Goal: Task Accomplishment & Management: Manage account settings

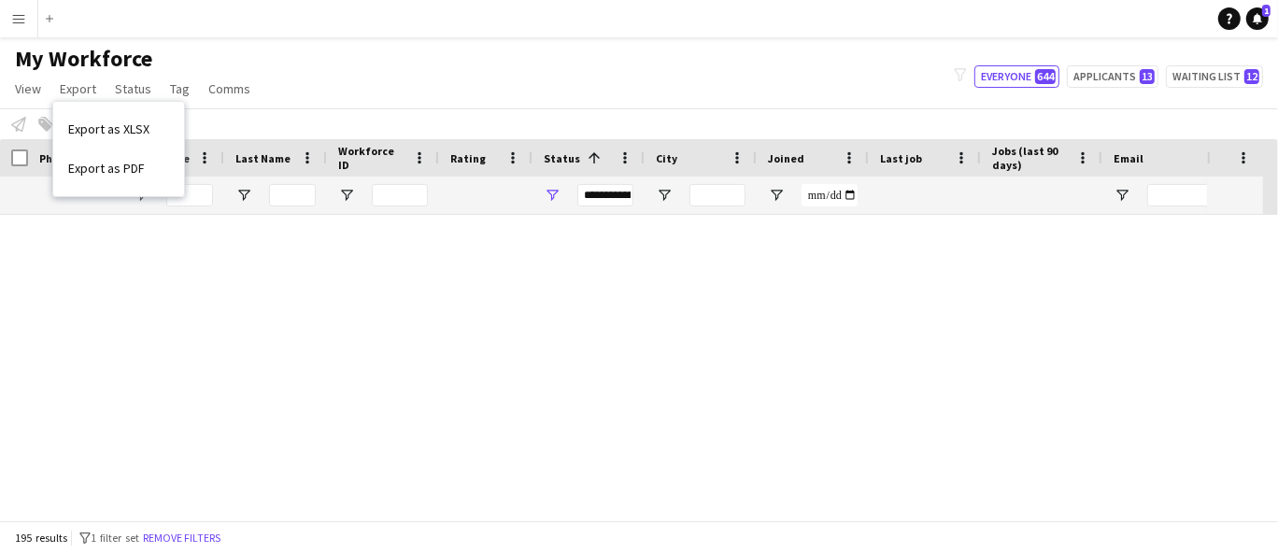
scroll to position [7935, 0]
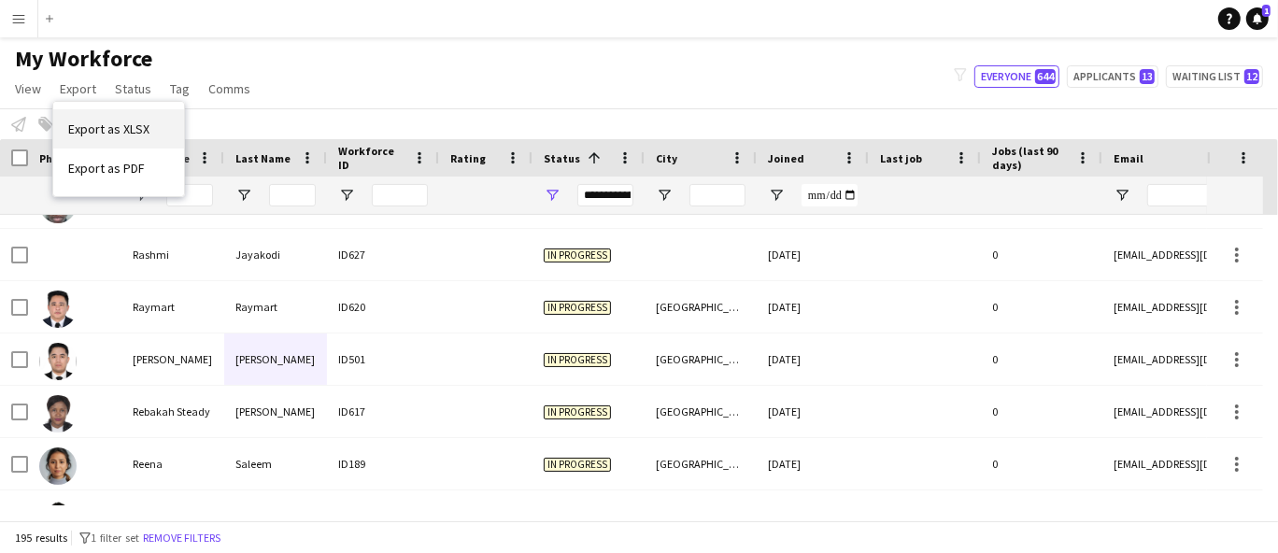
click at [159, 118] on link "Export as XLSX" at bounding box center [118, 128] width 131 height 39
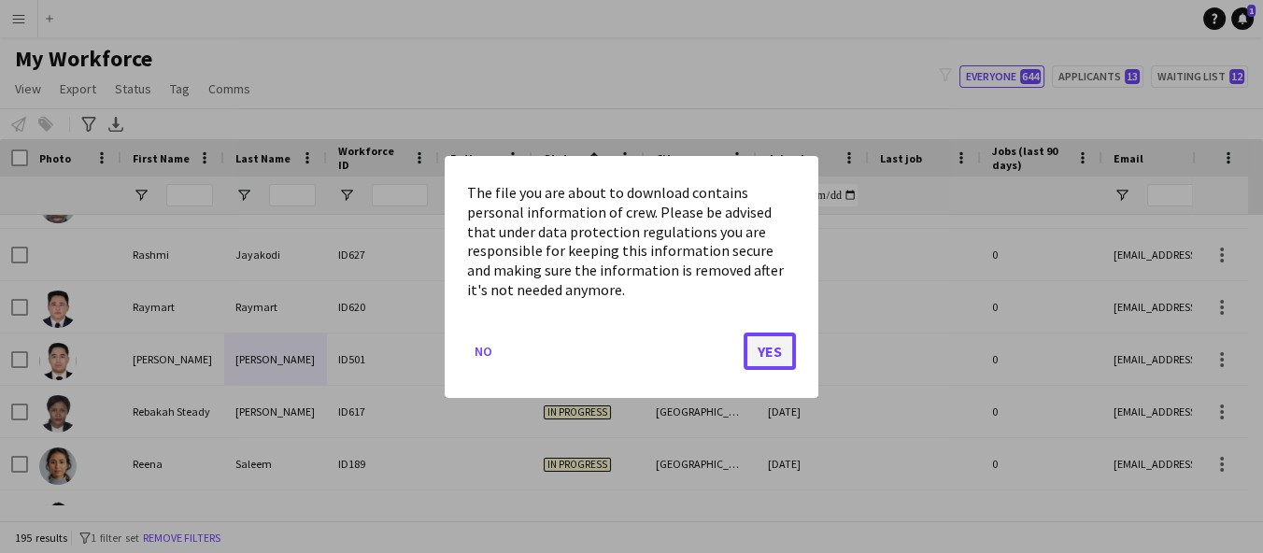
click at [767, 344] on button "Yes" at bounding box center [769, 350] width 52 height 37
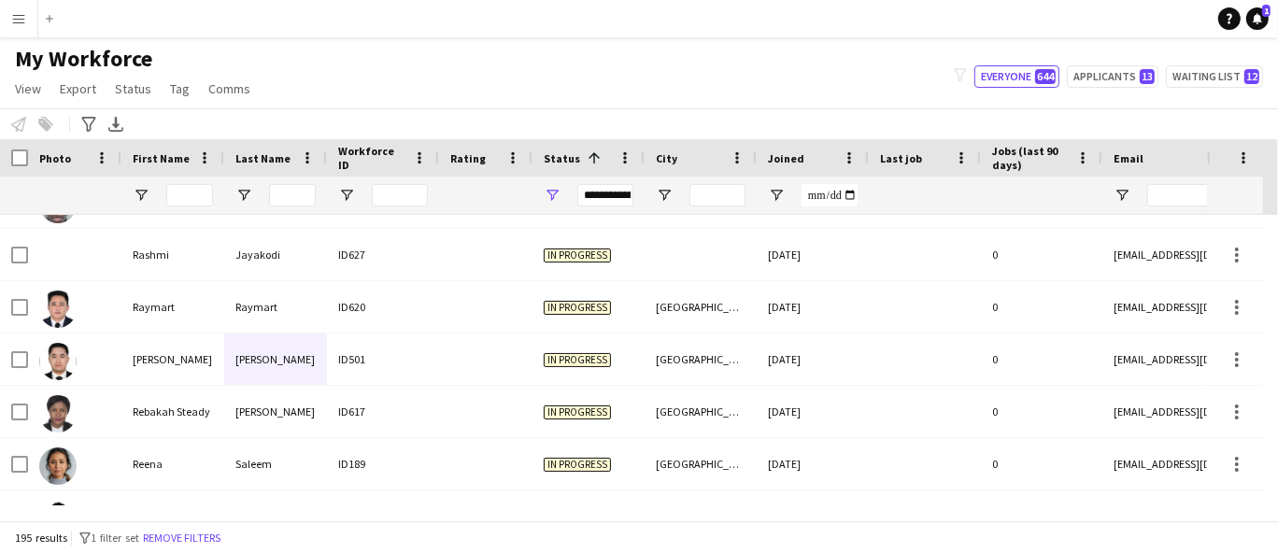
click at [771, 539] on div "195 results filter-1 1 filter set Remove filters" at bounding box center [639, 537] width 1278 height 32
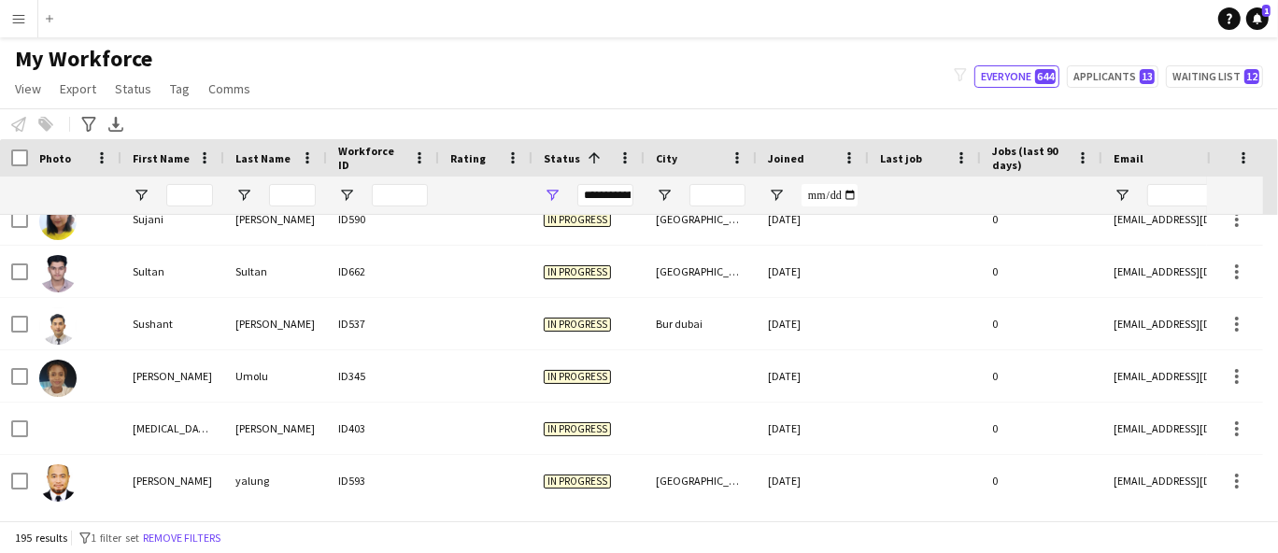
scroll to position [9581, 0]
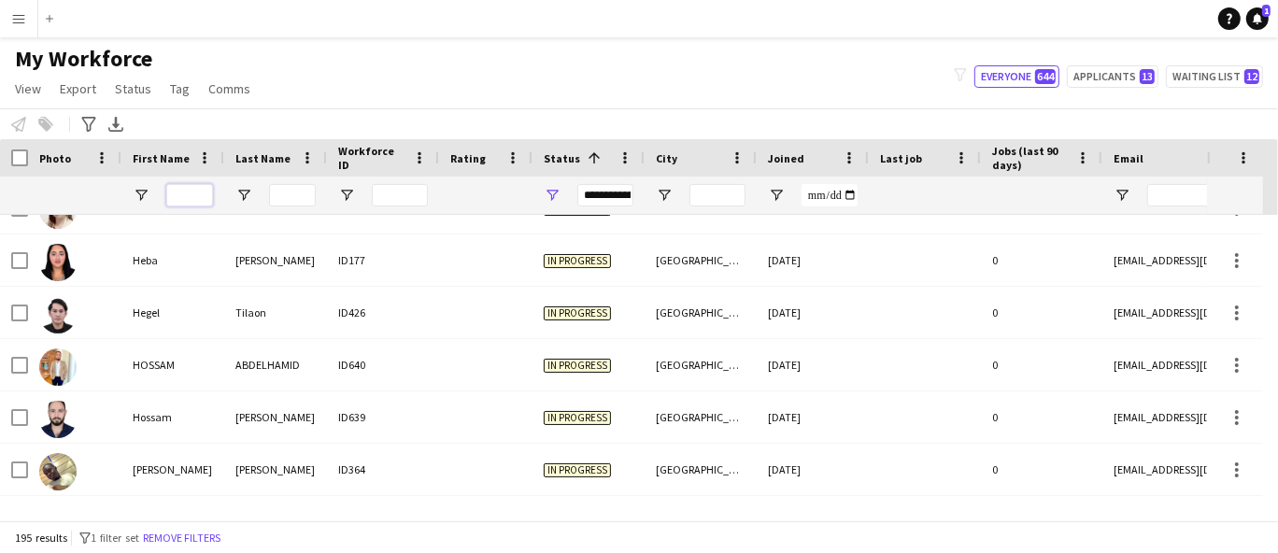
click at [188, 205] on input "First Name Filter Input" at bounding box center [189, 195] width 47 height 22
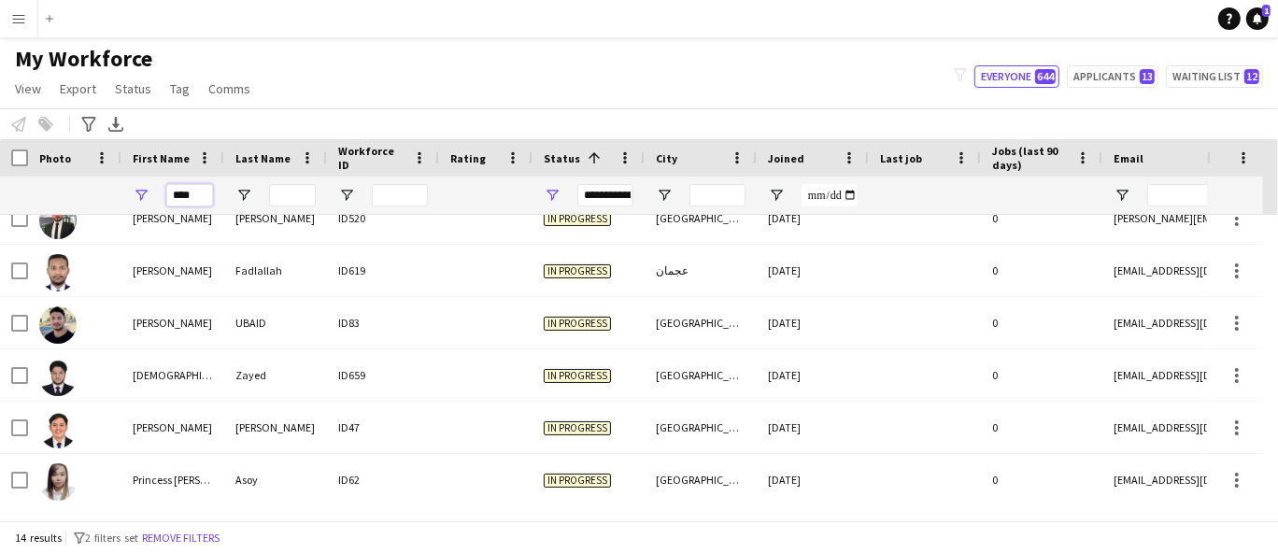
type input "****"
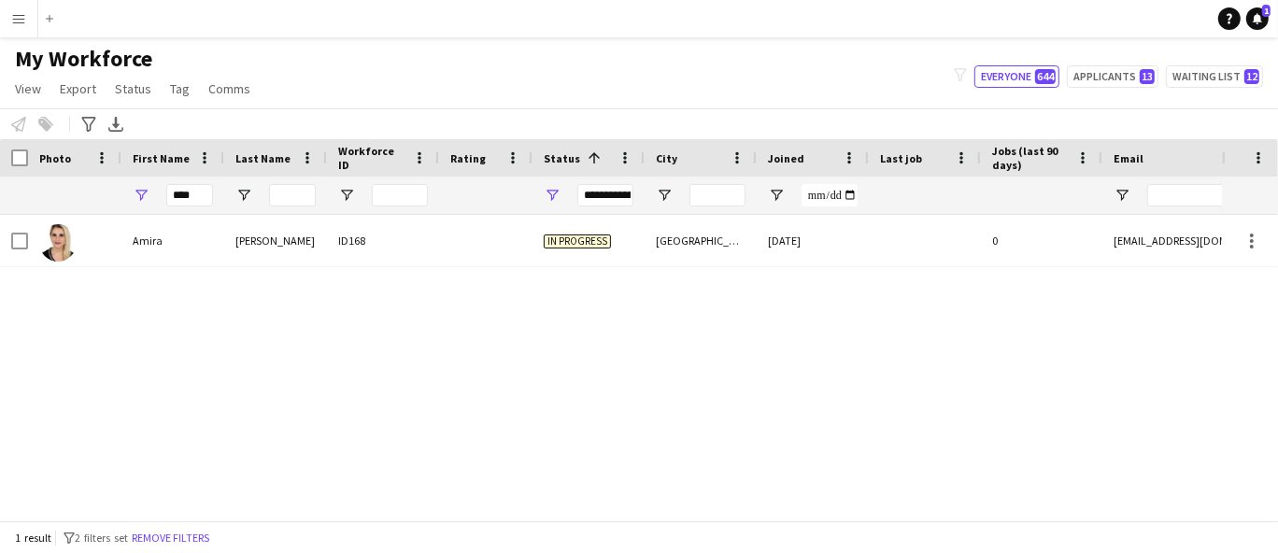
click at [628, 198] on div "**********" at bounding box center [605, 195] width 56 height 22
click at [475, 387] on div "[PERSON_NAME] Hmida ID168 In progress [GEOGRAPHIC_DATA] [DATE] 0 [EMAIL_ADDRESS…" at bounding box center [611, 360] width 1222 height 290
click at [586, 202] on div "**********" at bounding box center [605, 195] width 56 height 22
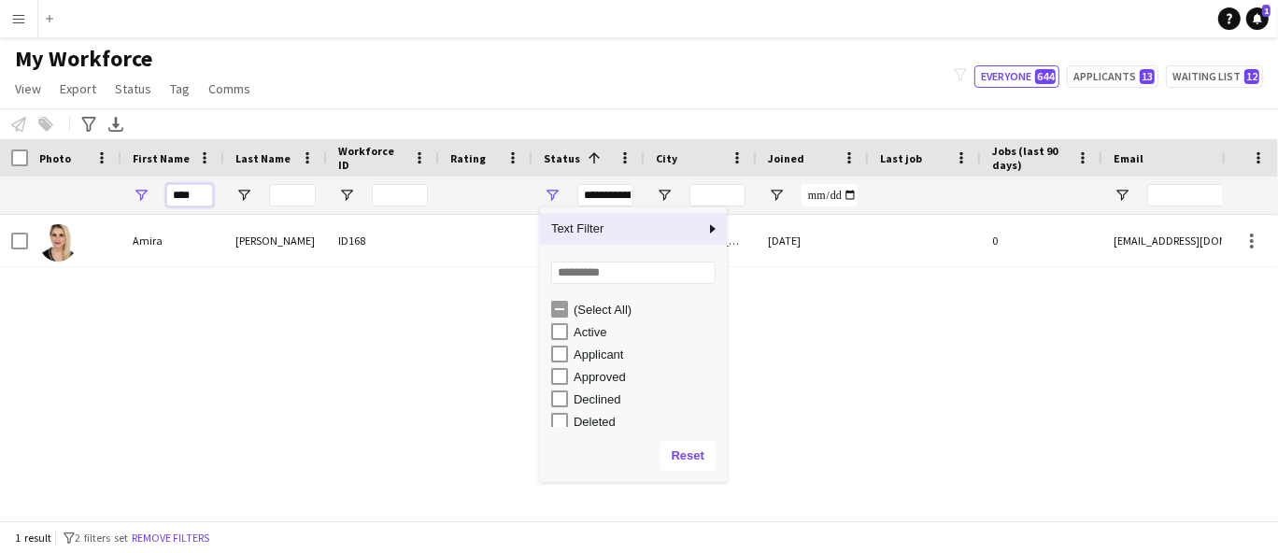
click at [191, 202] on input "****" at bounding box center [189, 195] width 47 height 22
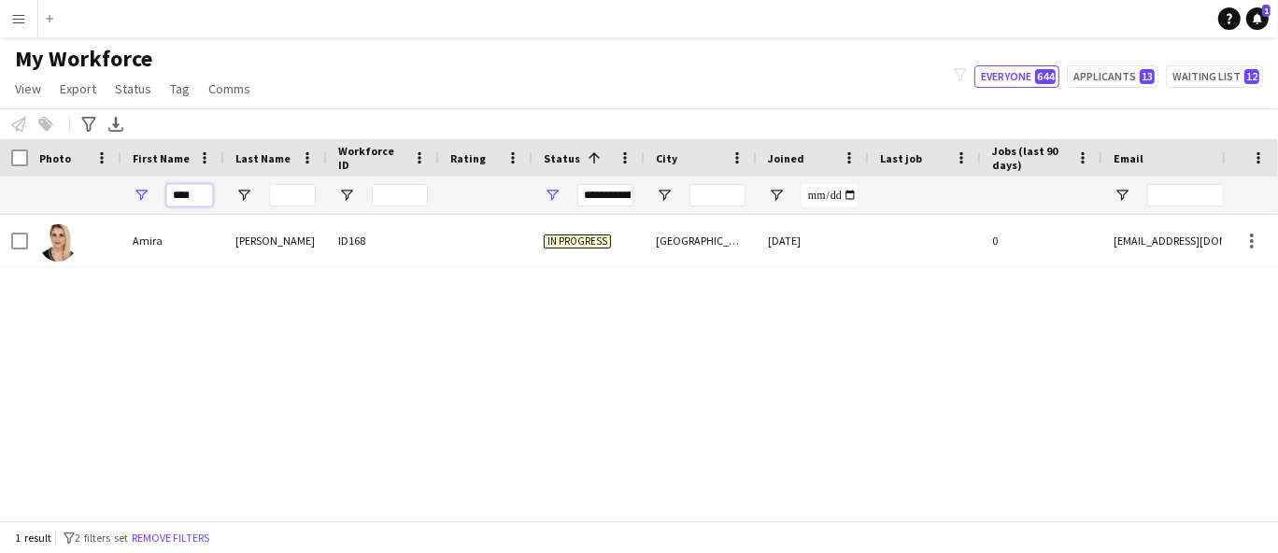
click at [191, 202] on input "****" at bounding box center [189, 195] width 47 height 22
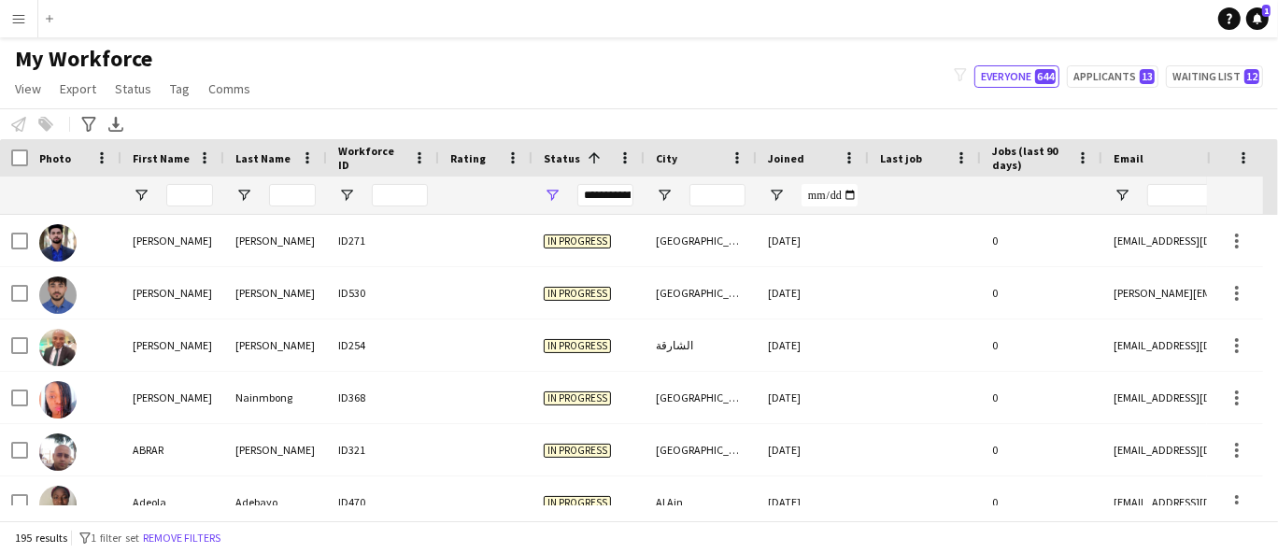
click at [599, 184] on div "**********" at bounding box center [605, 195] width 56 height 22
click at [561, 71] on div "My Workforce View Views Default view New view Update view Delete view Edit name…" at bounding box center [639, 77] width 1278 height 64
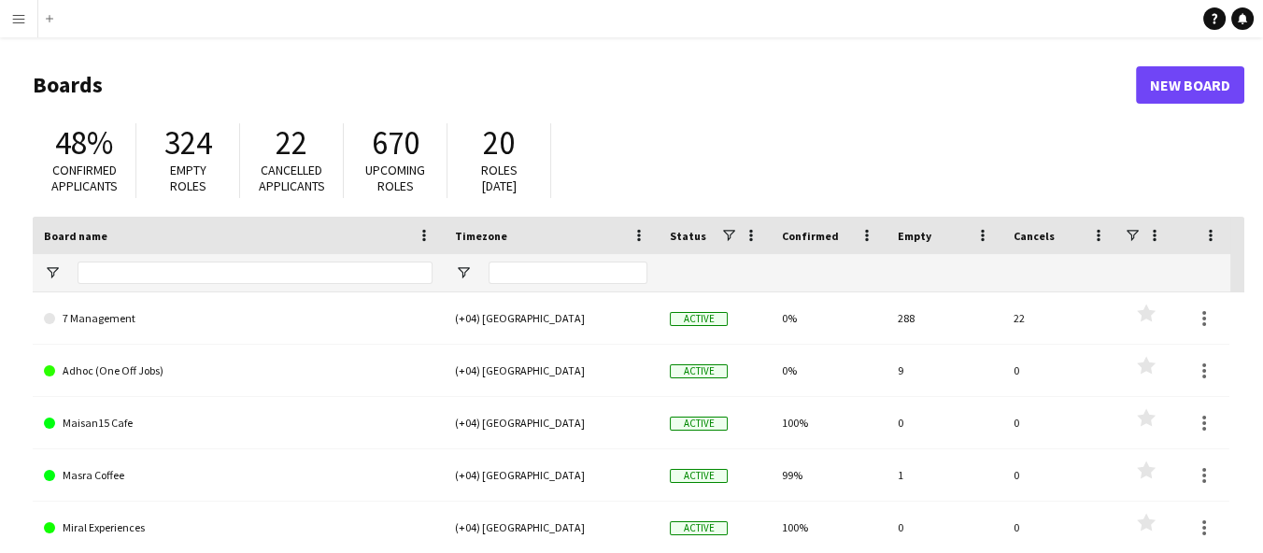
click at [29, 21] on button "Menu" at bounding box center [18, 18] width 37 height 37
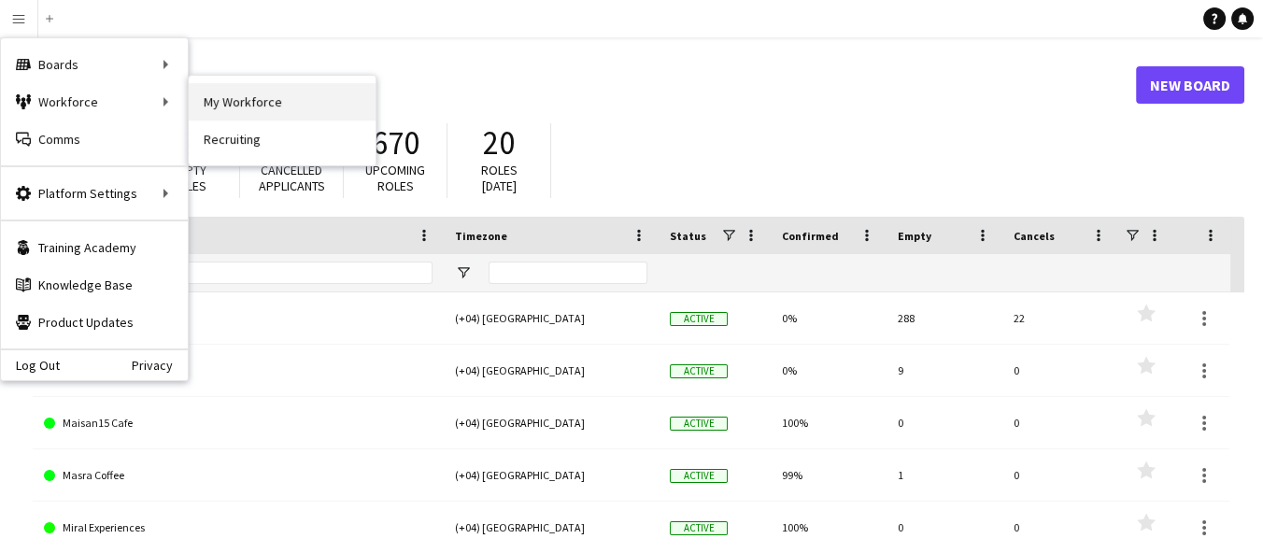
click at [204, 100] on link "My Workforce" at bounding box center [282, 101] width 187 height 37
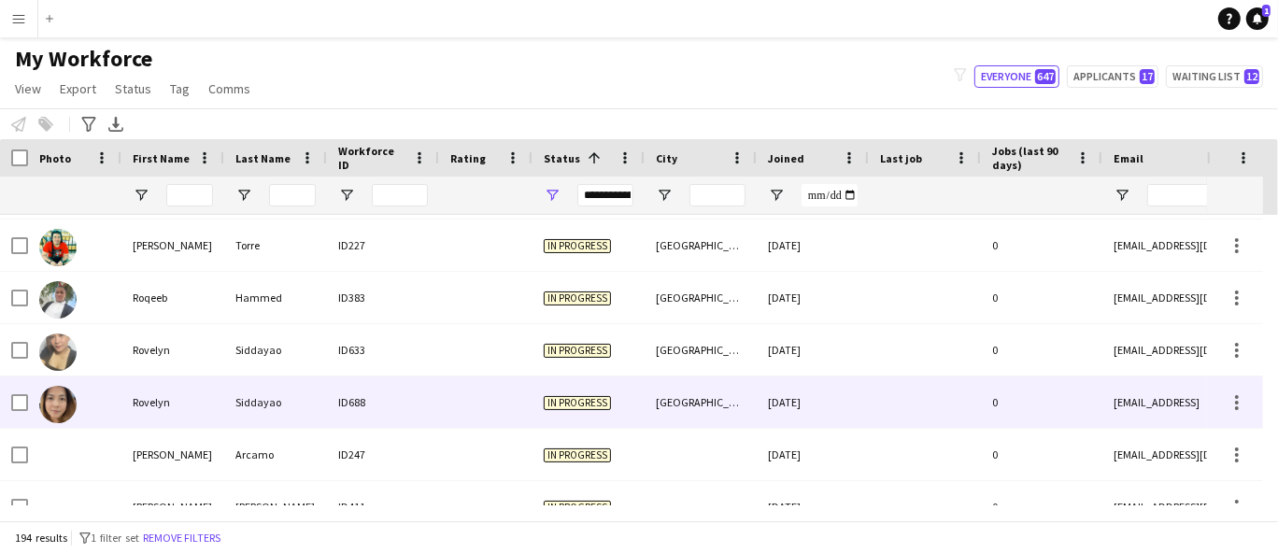
scroll to position [8716, 0]
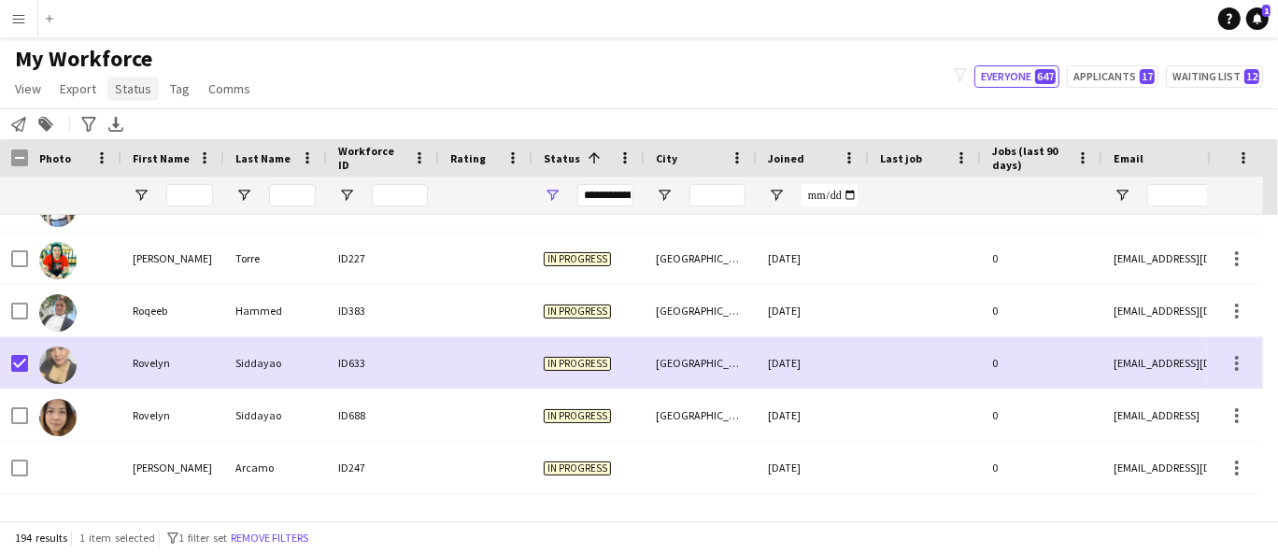
click at [140, 94] on span "Status" at bounding box center [133, 88] width 36 height 17
click at [148, 134] on link "Edit" at bounding box center [172, 128] width 131 height 39
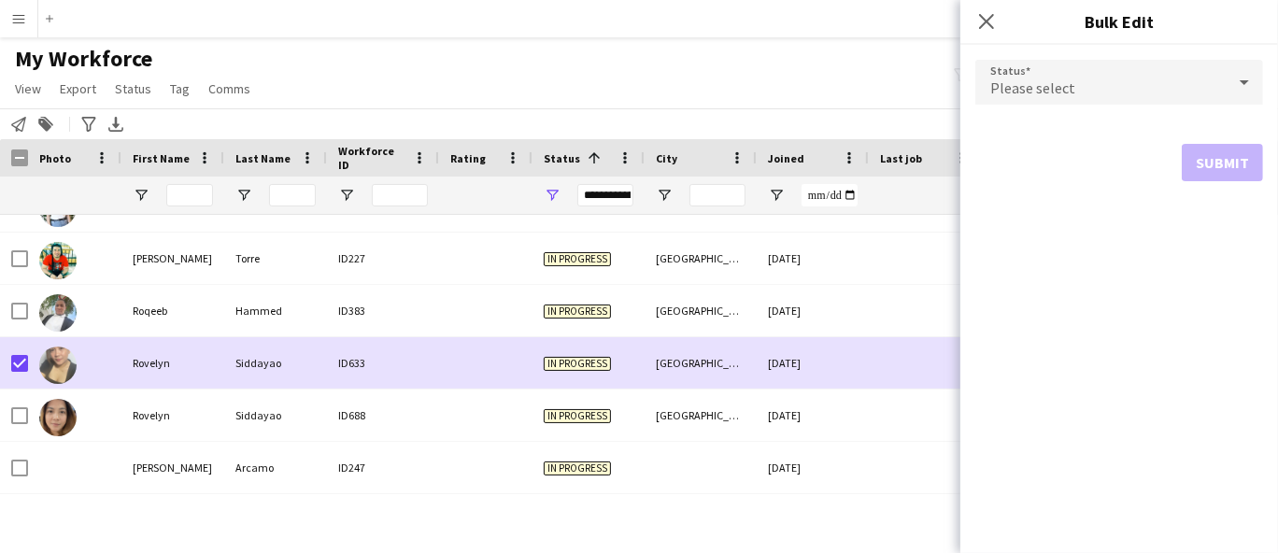
click at [1130, 83] on div "Please select" at bounding box center [1100, 82] width 250 height 45
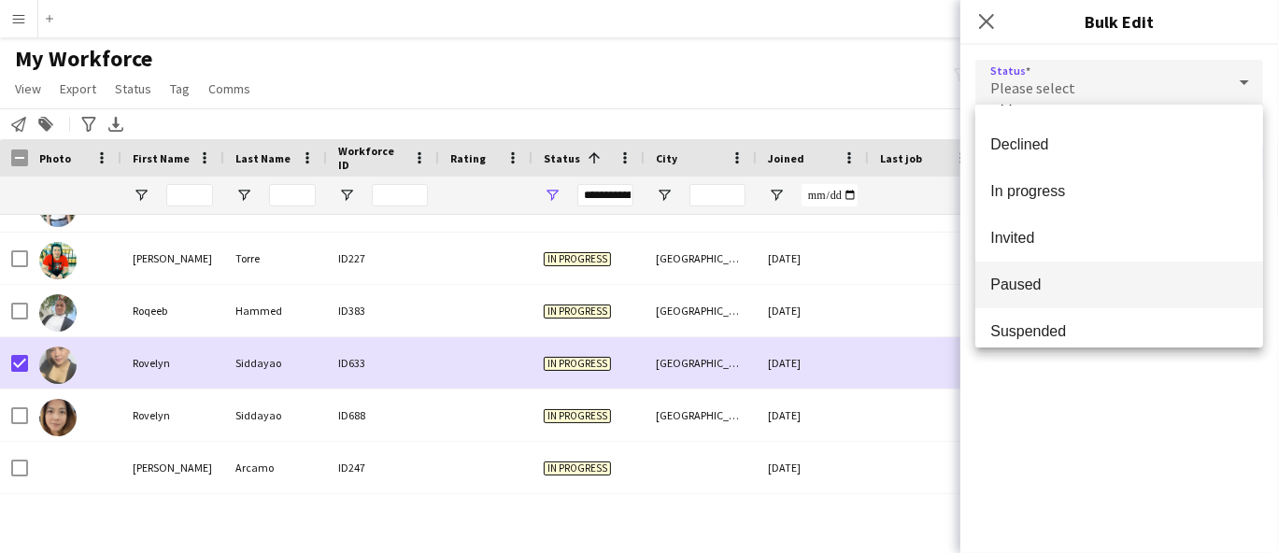
scroll to position [191, 0]
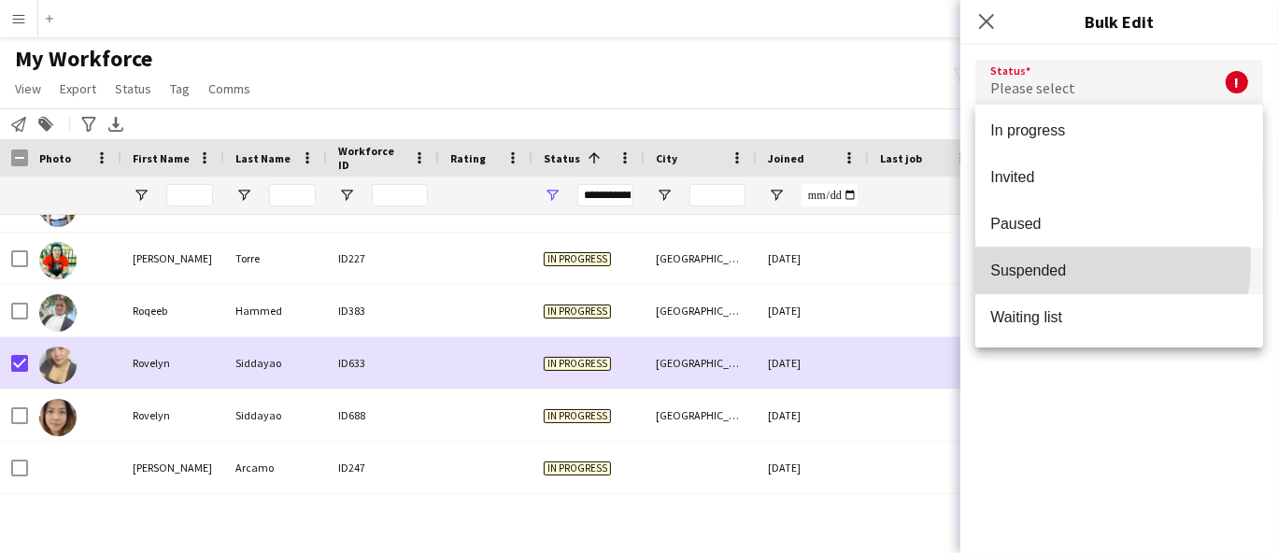
click at [1033, 261] on span "Suspended" at bounding box center [1119, 270] width 258 height 18
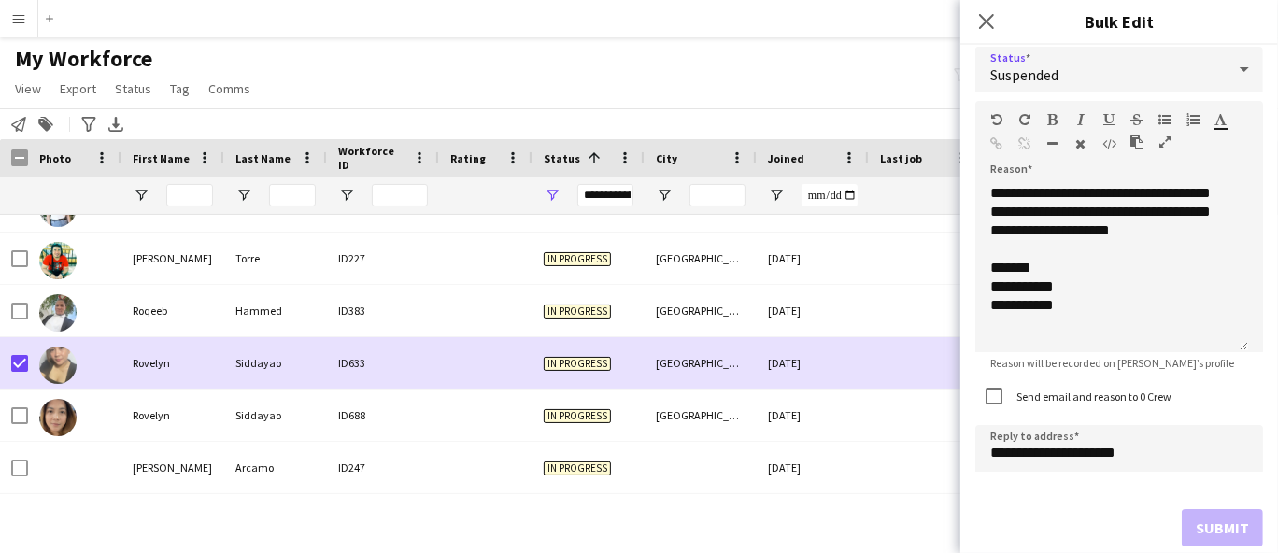
scroll to position [19, 0]
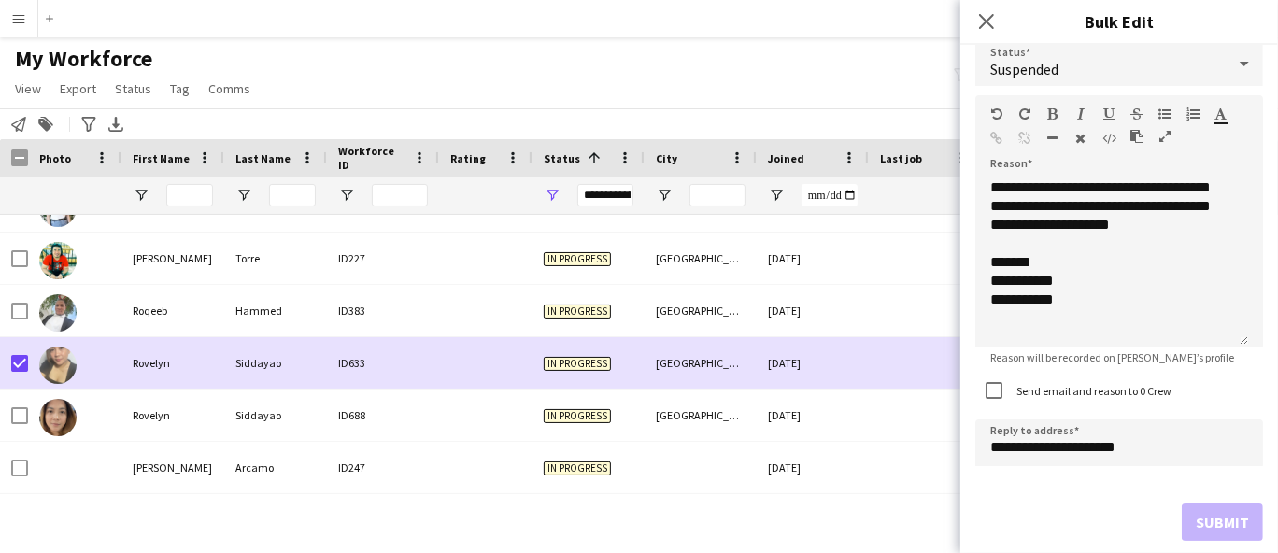
click at [1205, 520] on div "Submit" at bounding box center [1119, 521] width 288 height 37
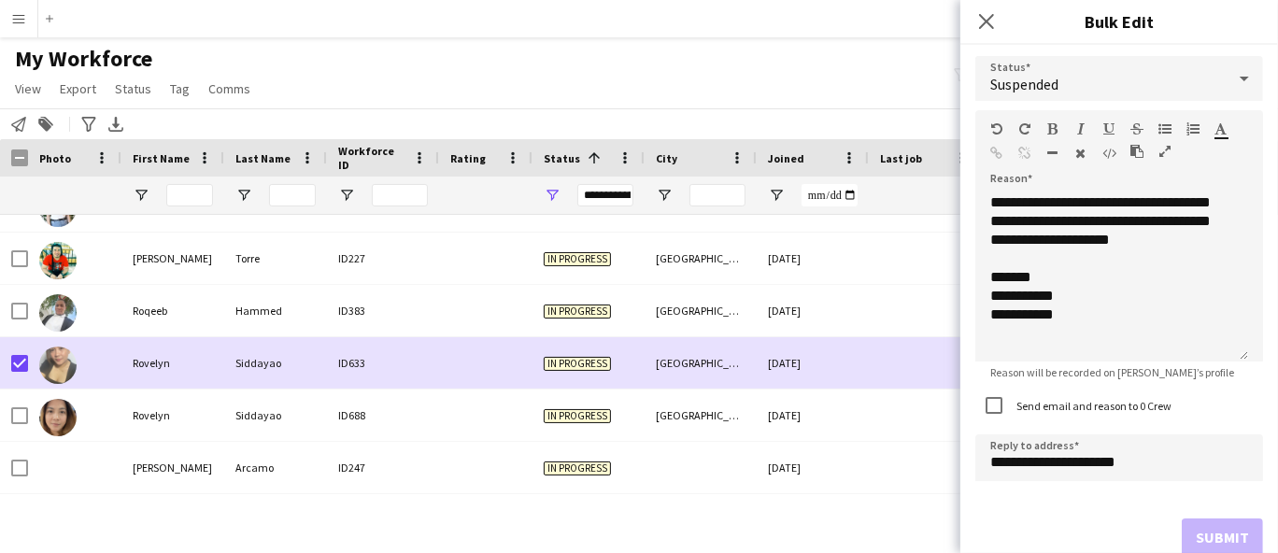
scroll to position [0, 0]
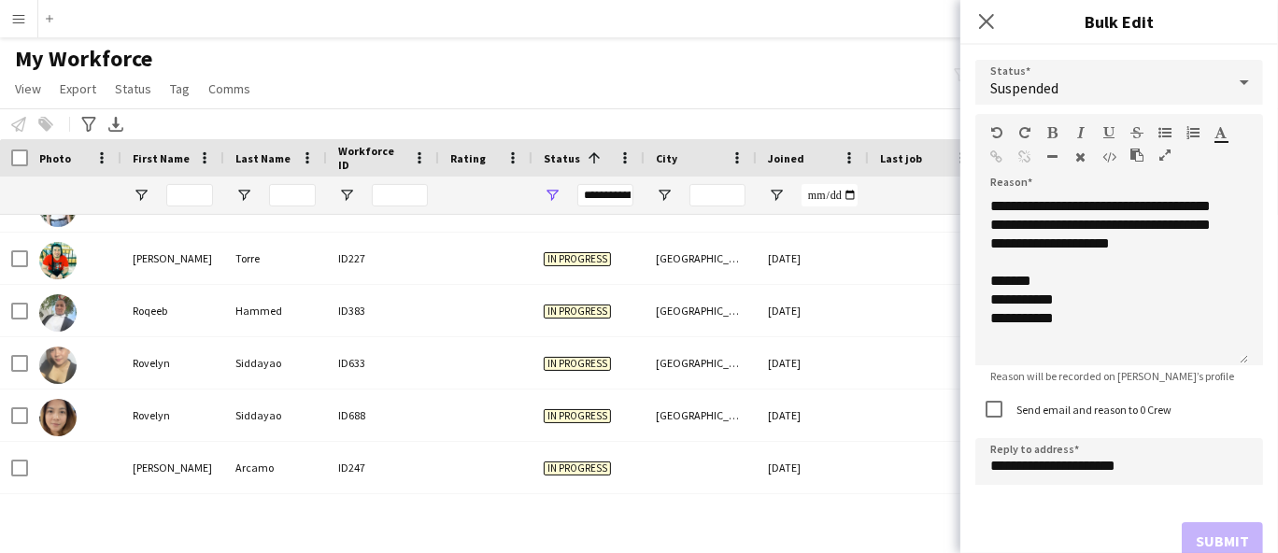
click at [779, 49] on div "My Workforce View Views Default view New view Update view Delete view Edit name…" at bounding box center [639, 77] width 1278 height 64
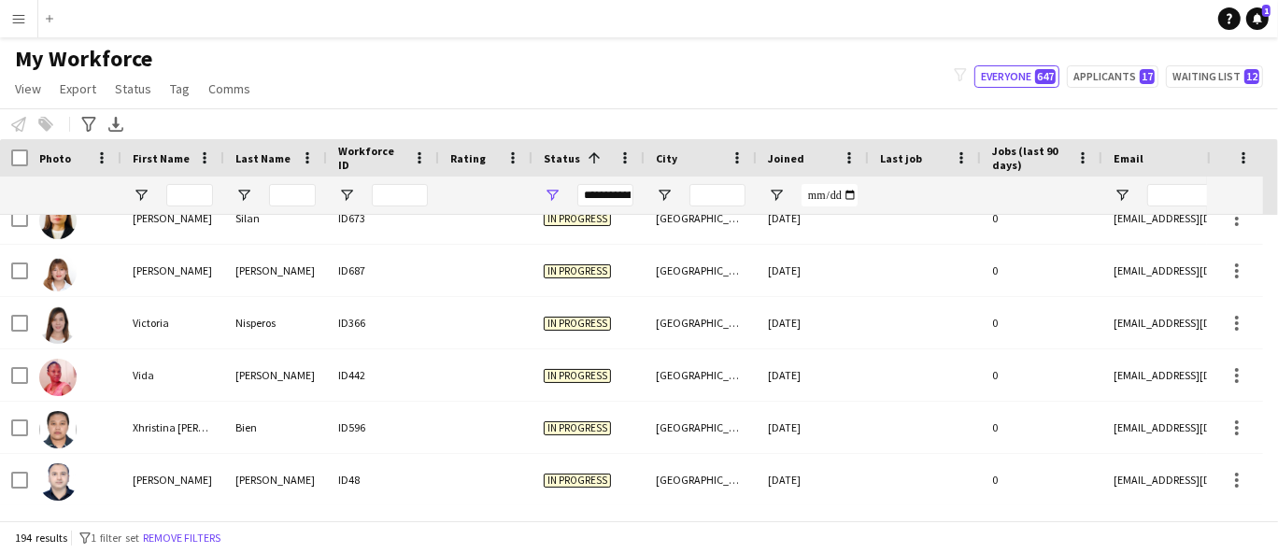
scroll to position [9519, 0]
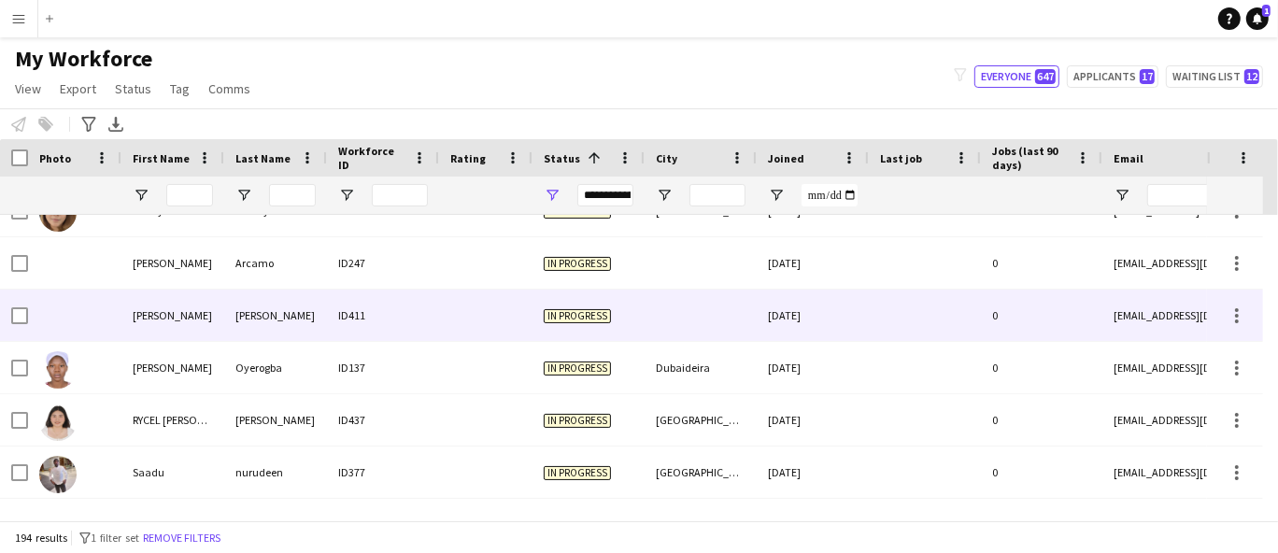
click at [32, 293] on div at bounding box center [74, 315] width 93 height 51
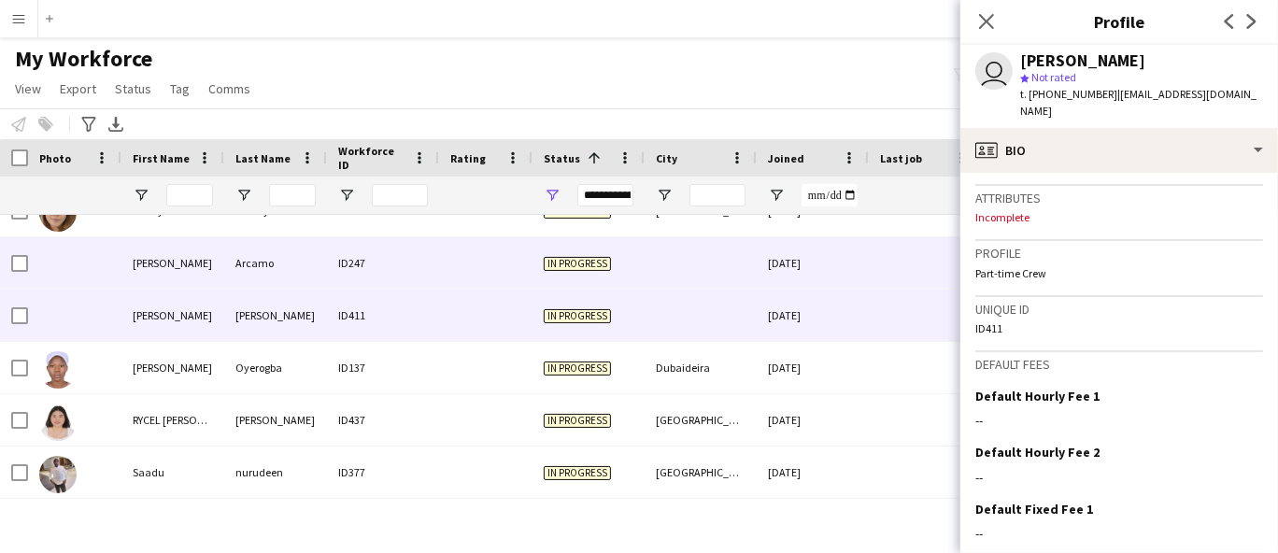
click at [730, 247] on div at bounding box center [700, 262] width 112 height 51
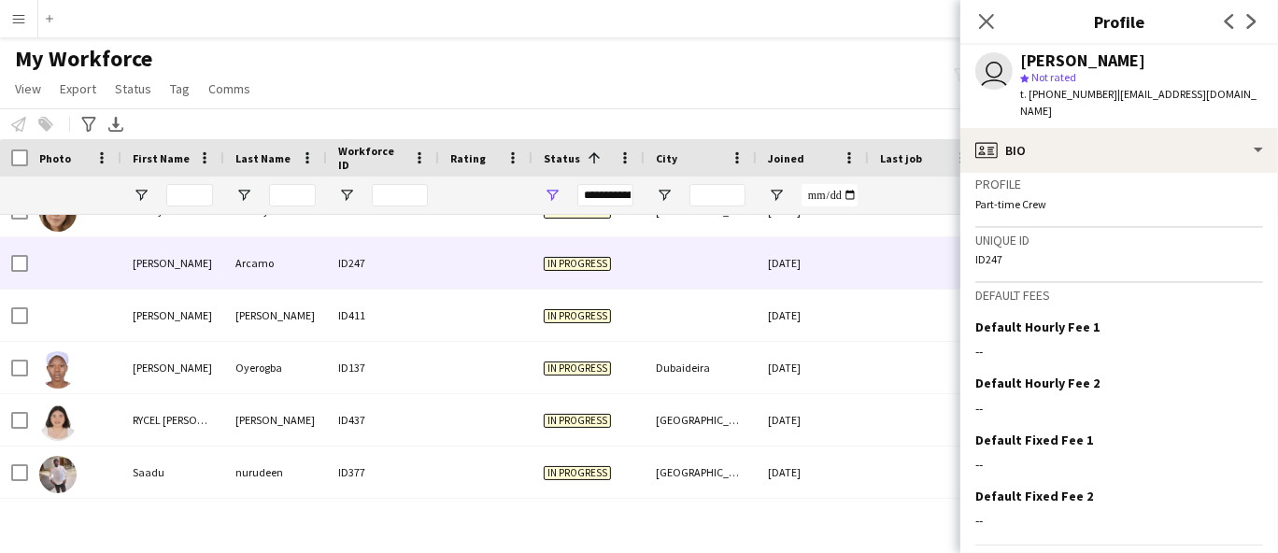
scroll to position [841, 0]
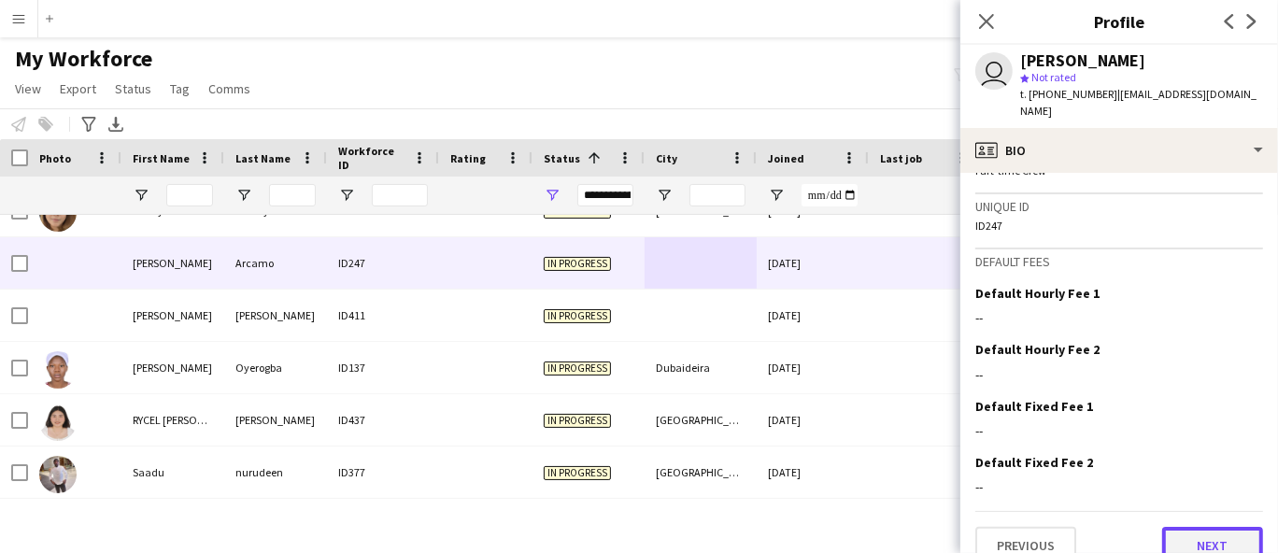
click at [1203, 527] on button "Next" at bounding box center [1212, 545] width 101 height 37
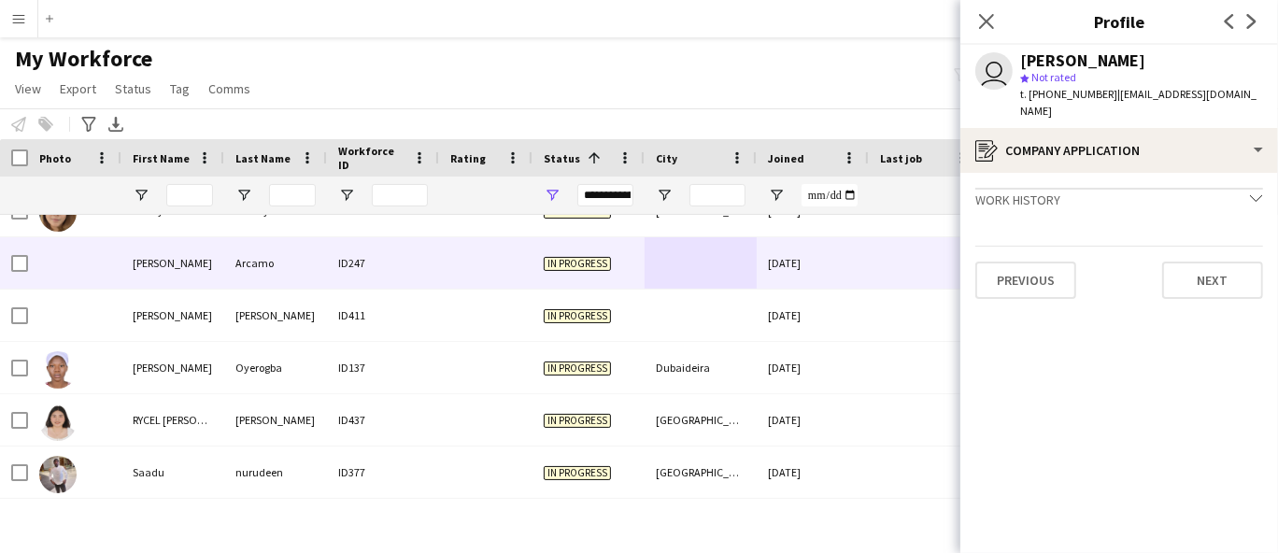
click at [718, 21] on app-navbar "Menu Boards Boards Boards All jobs Status Workforce Workforce My Workforce Recr…" at bounding box center [639, 18] width 1278 height 37
click at [332, 102] on div "My Workforce View Views Default view New view Update view Delete view Edit name…" at bounding box center [639, 77] width 1278 height 64
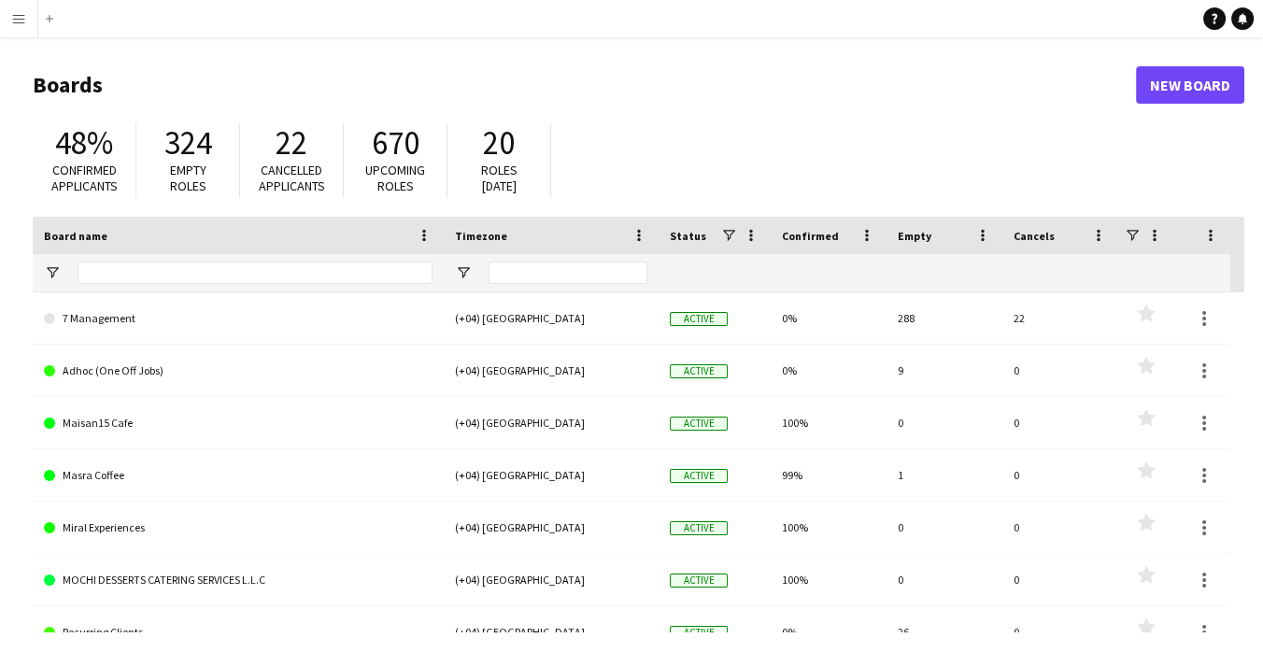
click at [4, 7] on button "Menu" at bounding box center [18, 18] width 37 height 37
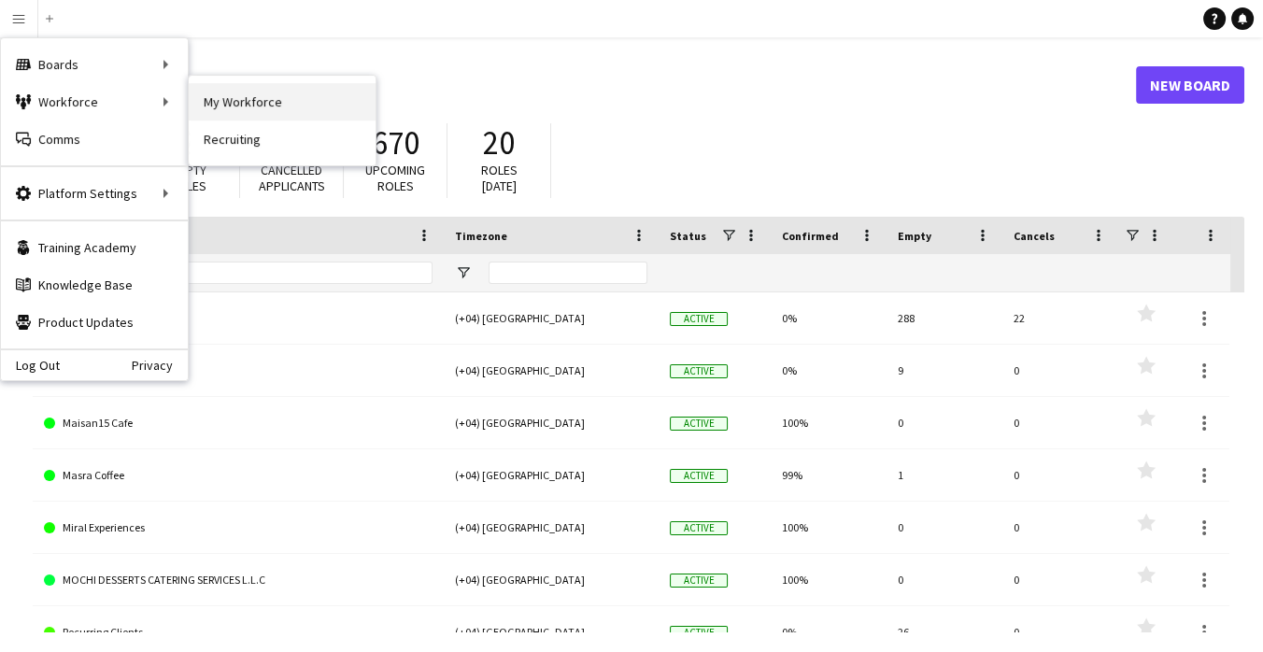
click at [209, 106] on link "My Workforce" at bounding box center [282, 101] width 187 height 37
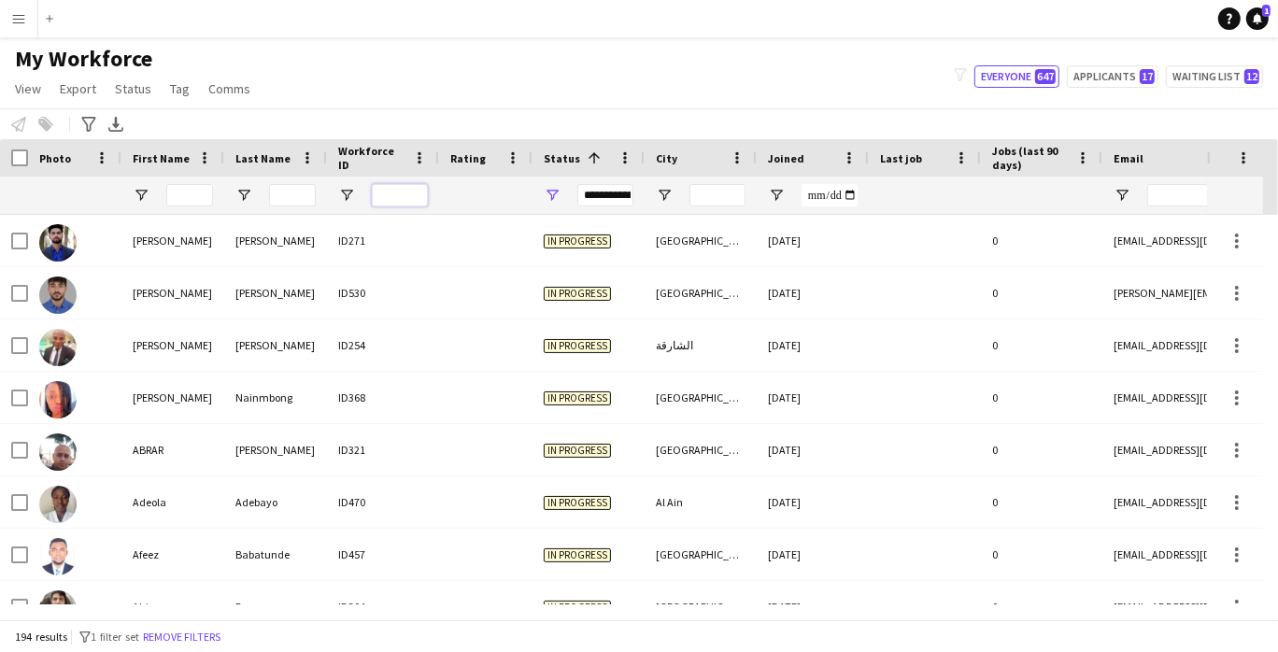
click at [414, 191] on input "Workforce ID Filter Input" at bounding box center [400, 195] width 56 height 22
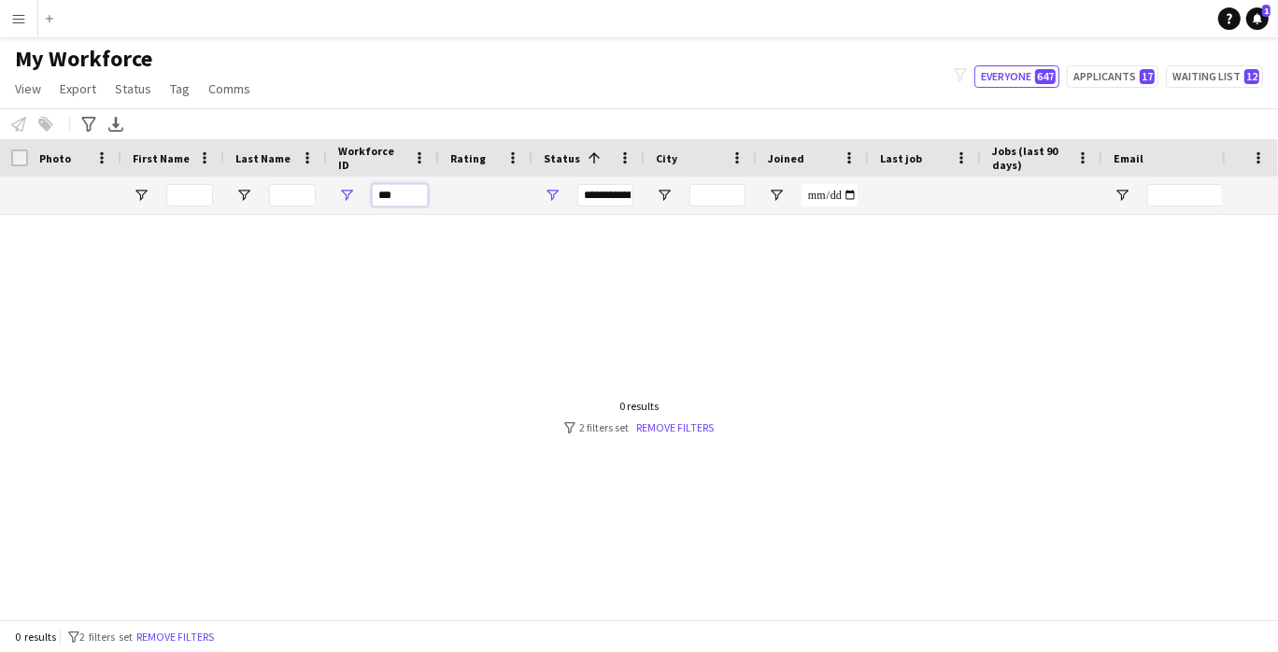
drag, startPoint x: 413, startPoint y: 199, endPoint x: 282, endPoint y: 204, distance: 130.8
click at [276, 204] on div "**********" at bounding box center [1012, 195] width 2025 height 37
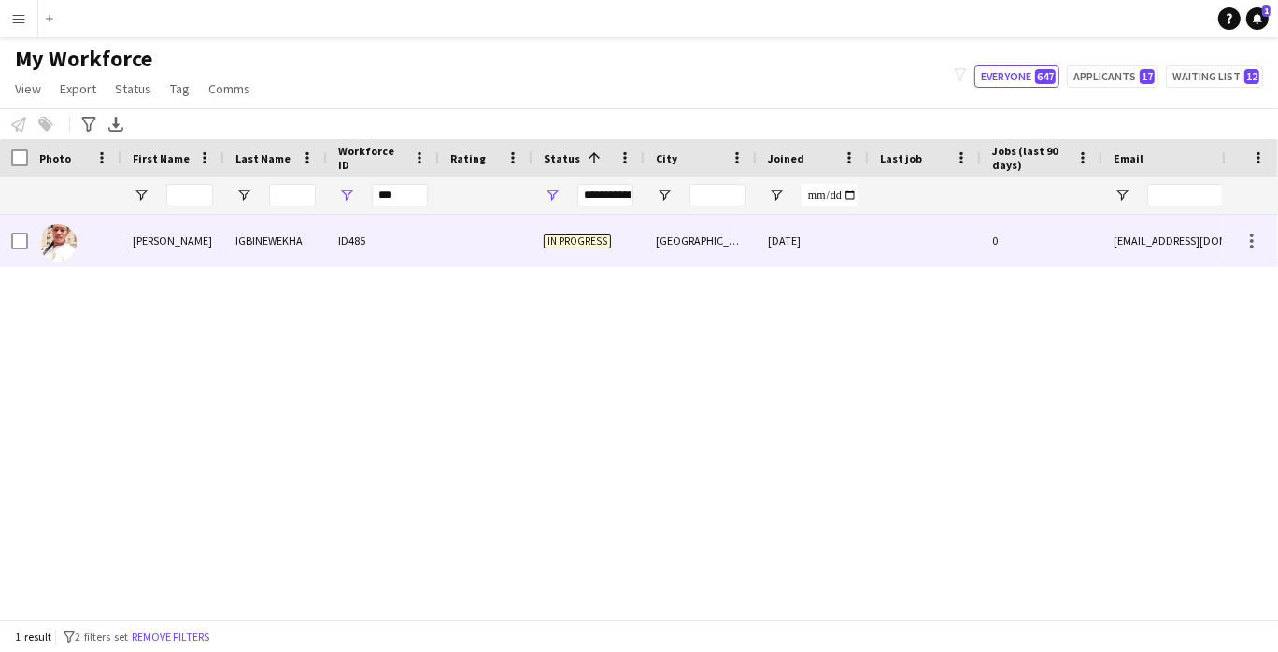
click at [164, 235] on div "[PERSON_NAME]" at bounding box center [172, 240] width 103 height 51
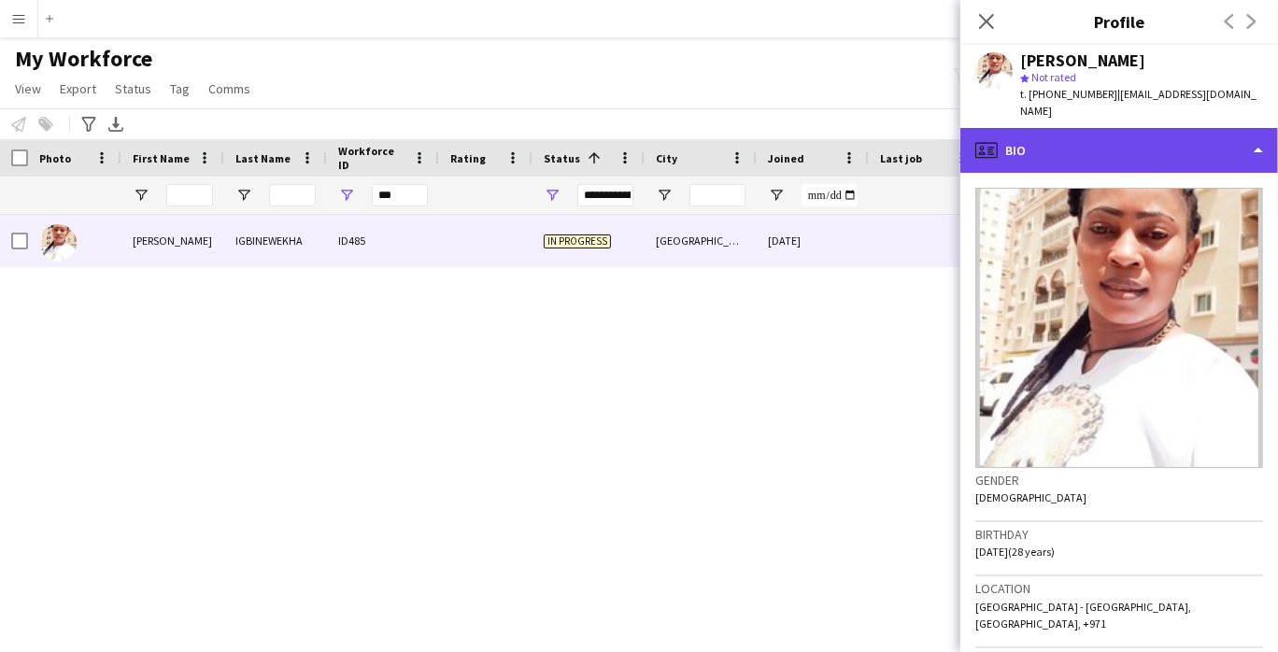
click at [851, 129] on div "profile Bio" at bounding box center [1119, 150] width 318 height 45
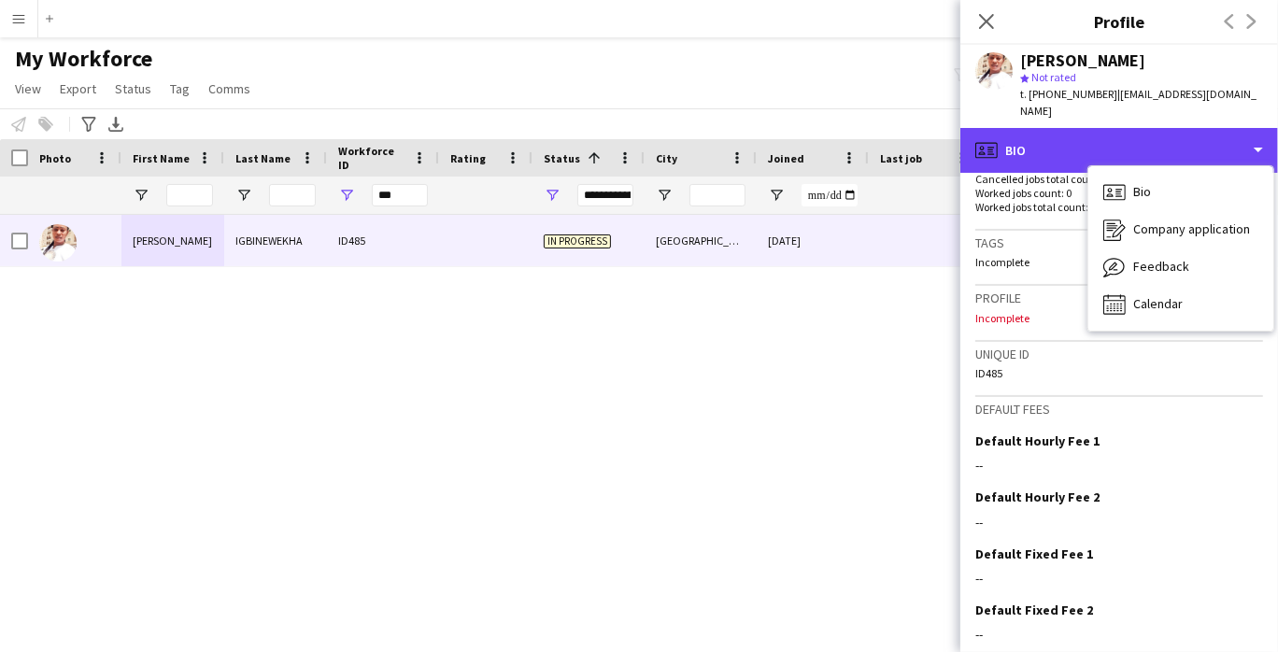
scroll to position [563, 0]
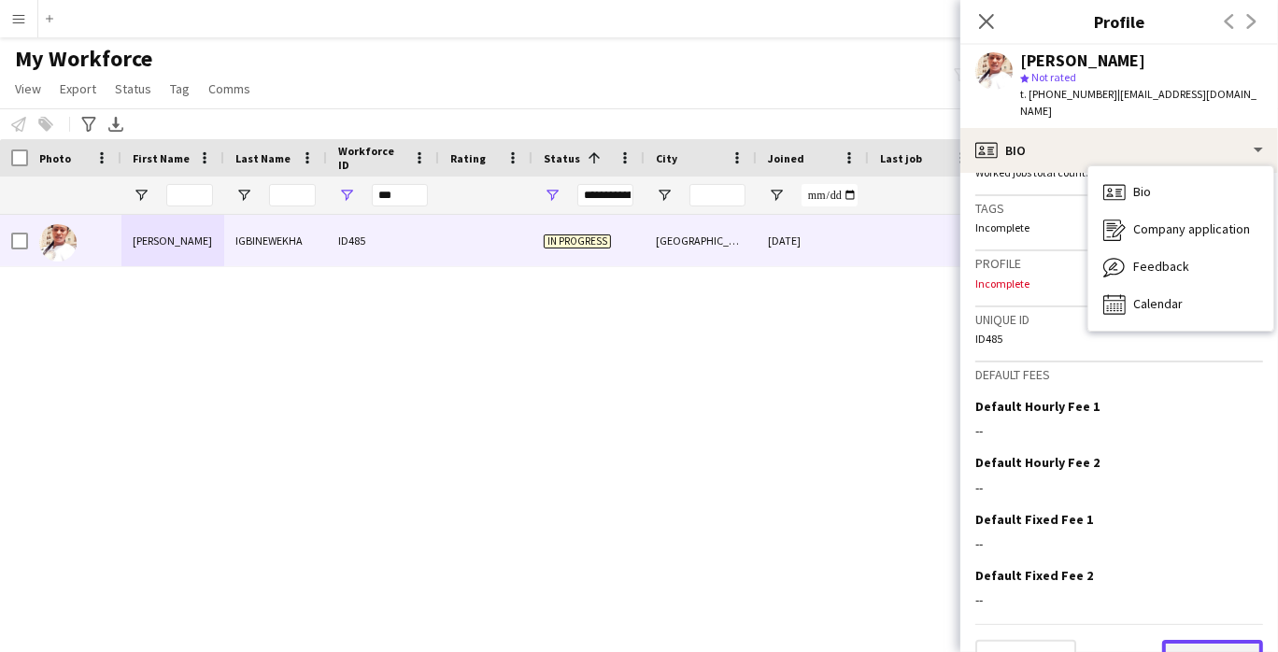
click at [851, 525] on button "Next" at bounding box center [1212, 658] width 101 height 37
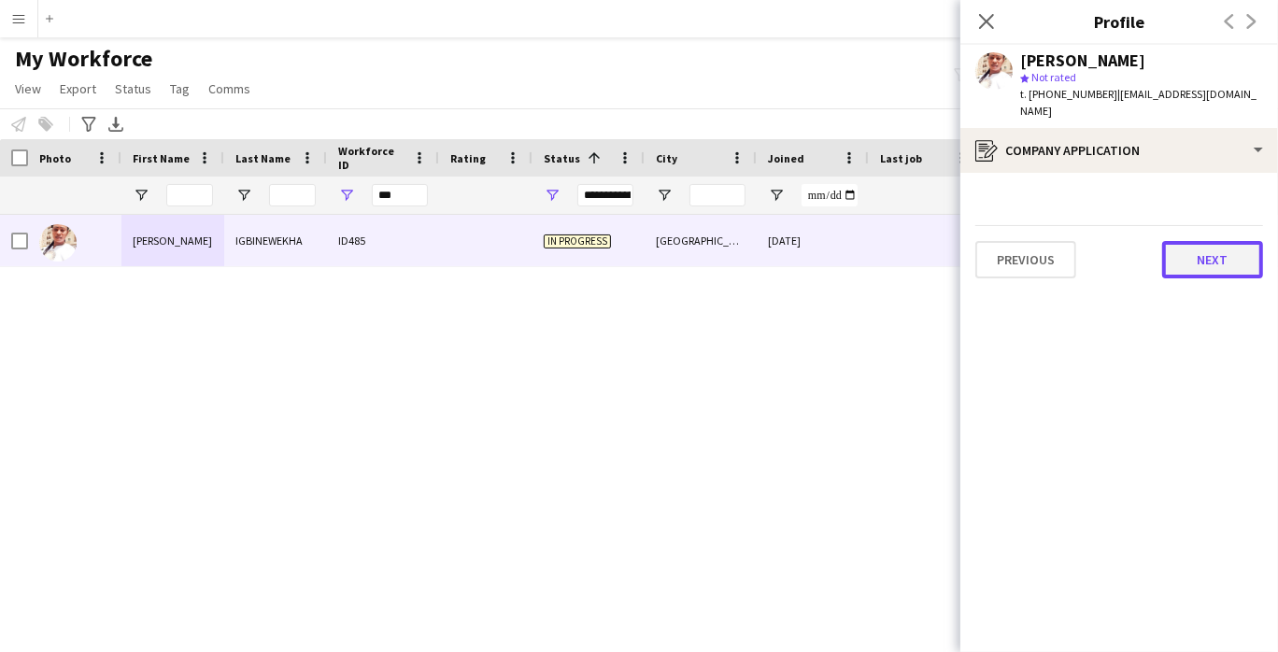
click at [851, 249] on button "Next" at bounding box center [1212, 259] width 101 height 37
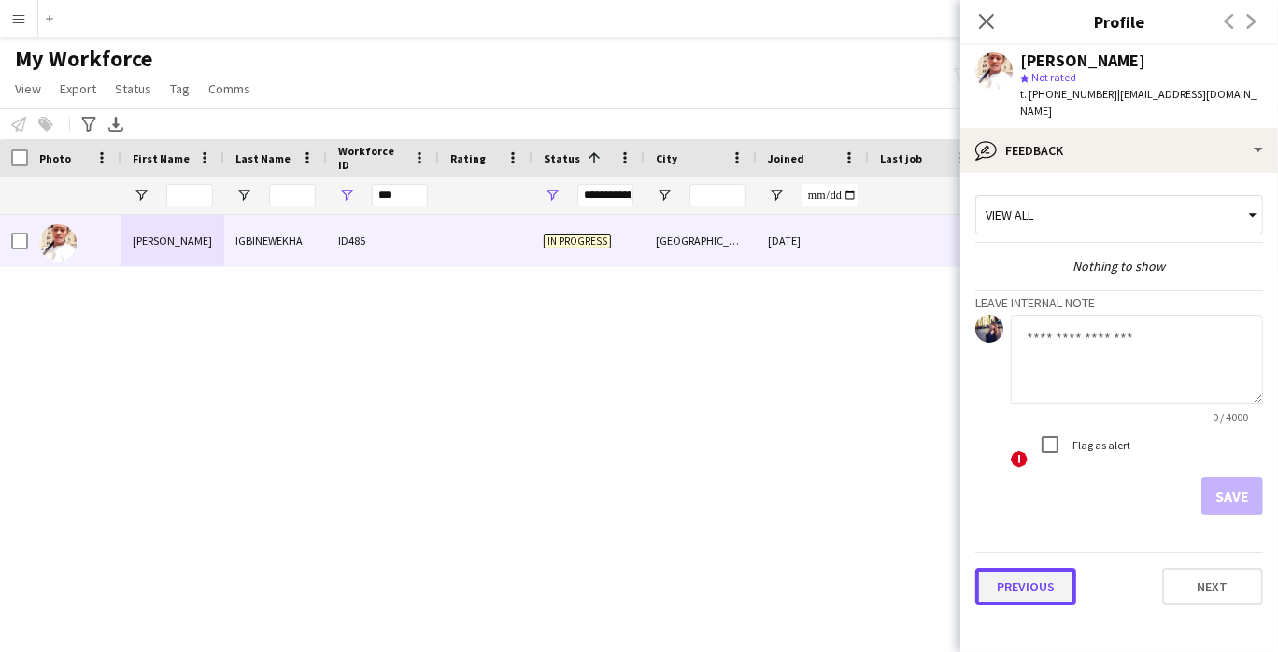
click at [851, 525] on button "Previous" at bounding box center [1025, 586] width 101 height 37
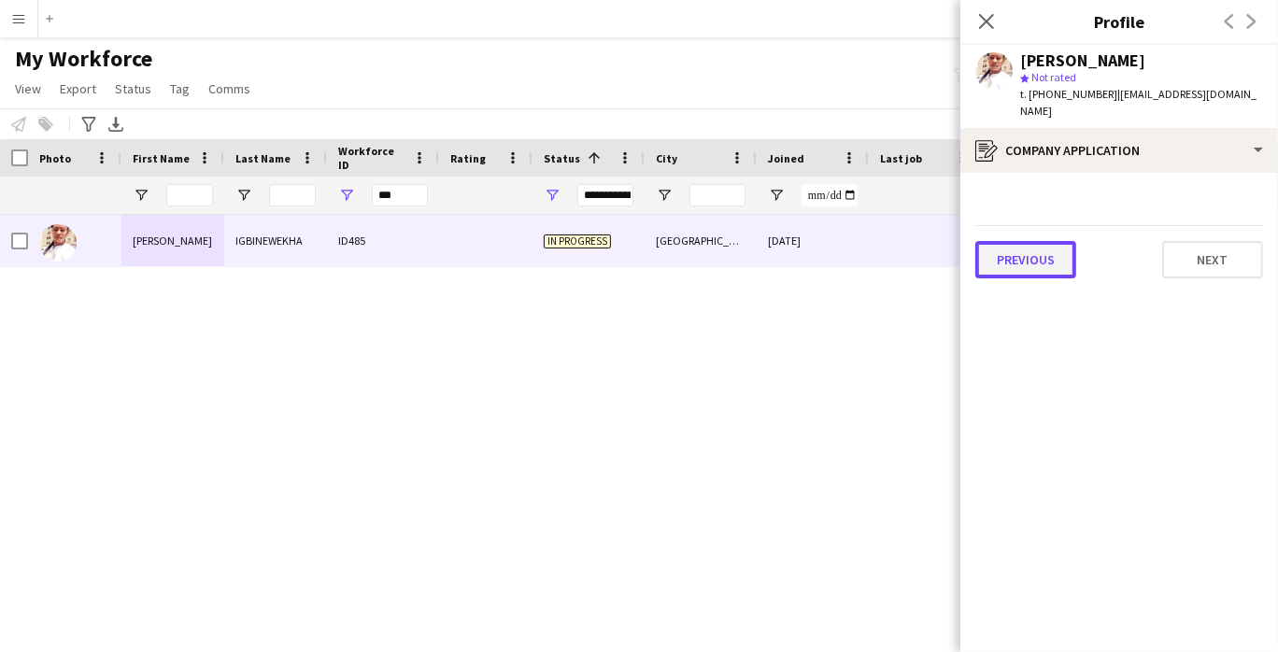
click at [851, 259] on button "Previous" at bounding box center [1025, 259] width 101 height 37
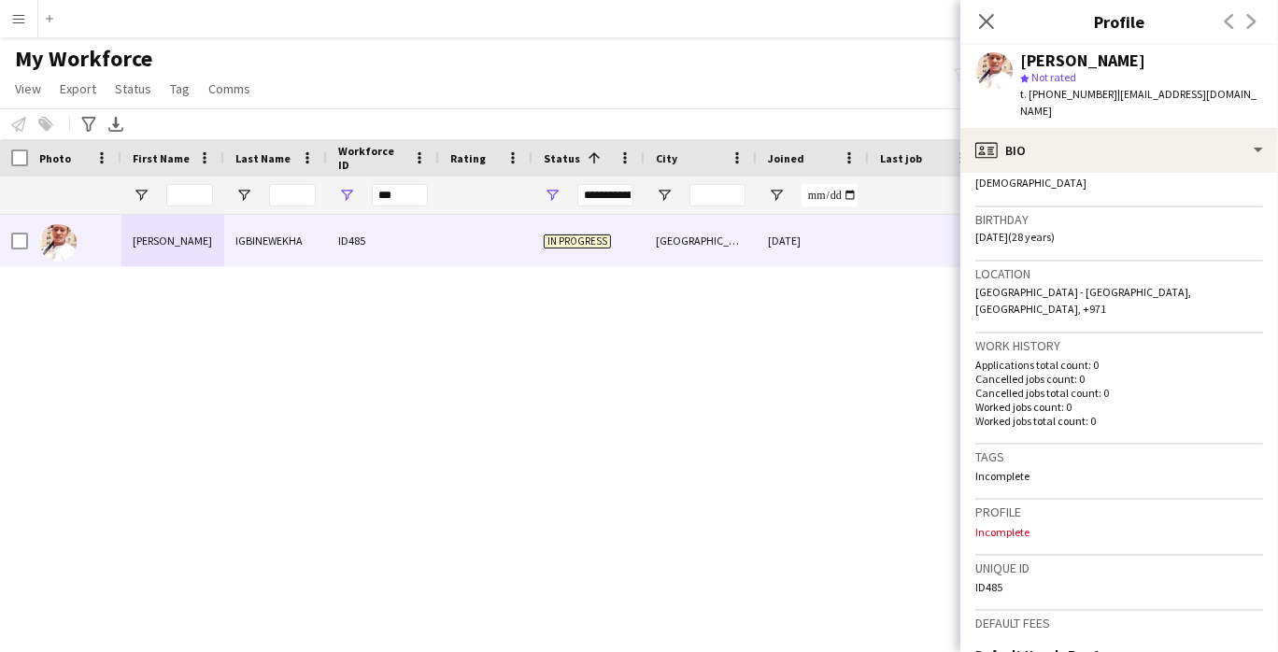
scroll to position [317, 0]
click at [851, 523] on p "Incomplete" at bounding box center [1119, 530] width 288 height 14
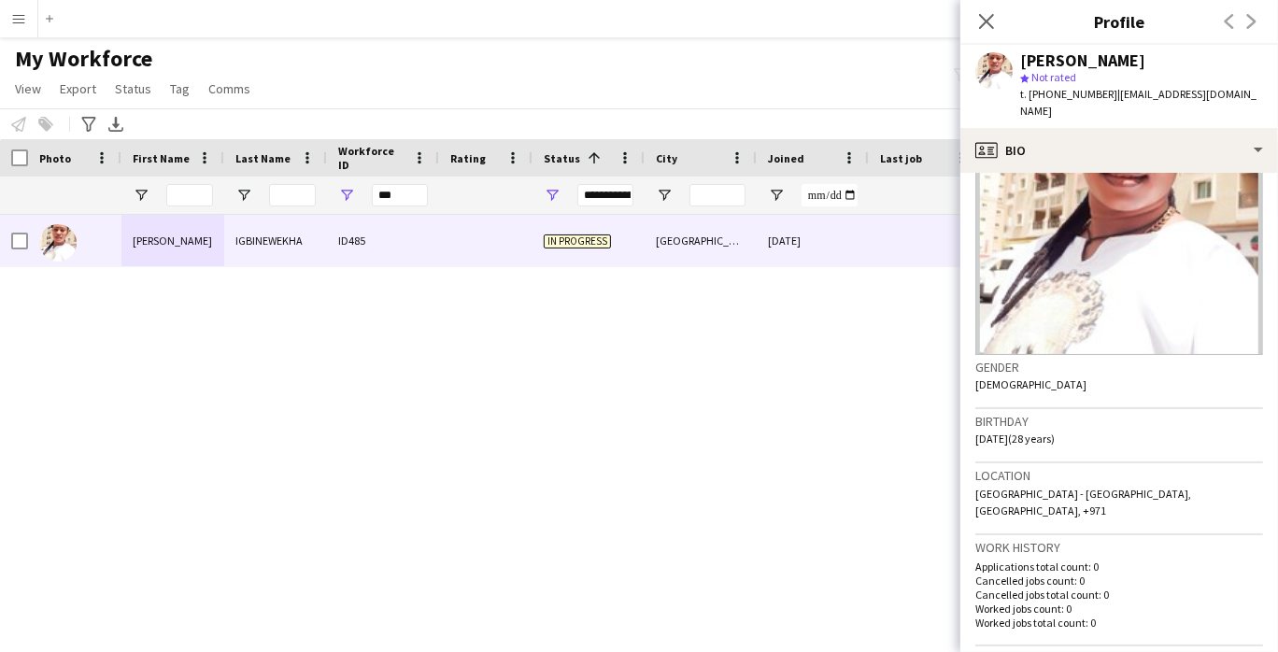
scroll to position [0, 0]
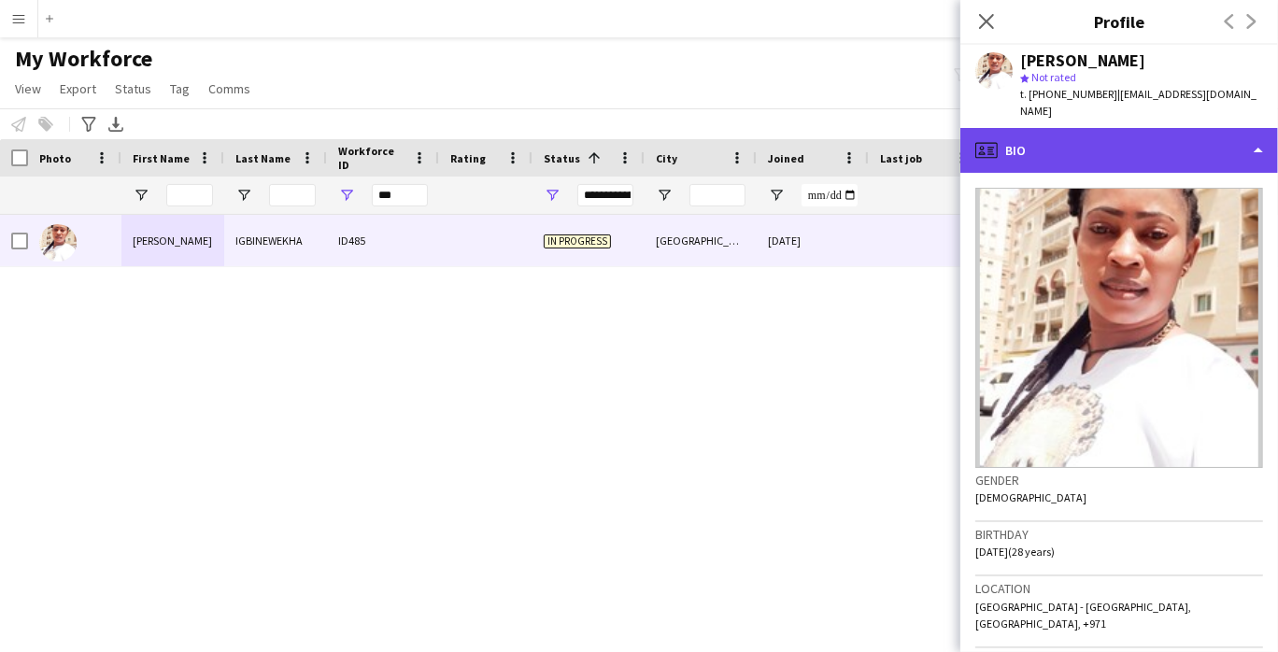
click at [851, 140] on div "profile Bio" at bounding box center [1119, 150] width 318 height 45
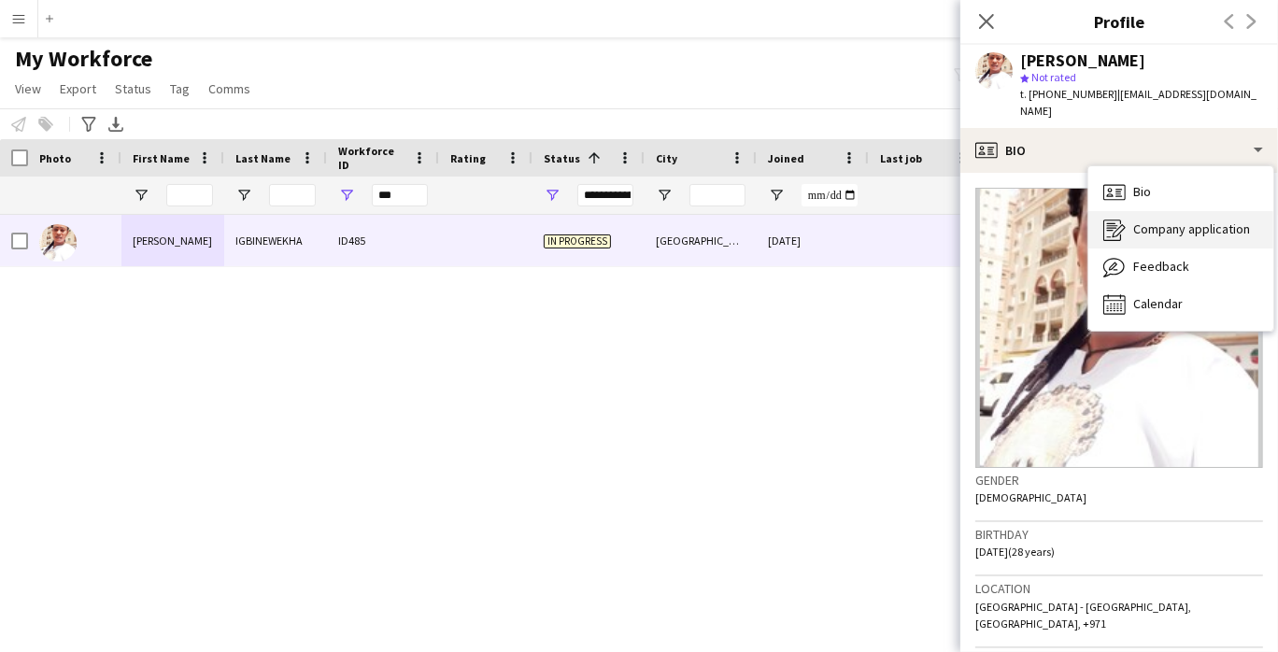
click at [851, 224] on div "Company application Company application" at bounding box center [1180, 229] width 185 height 37
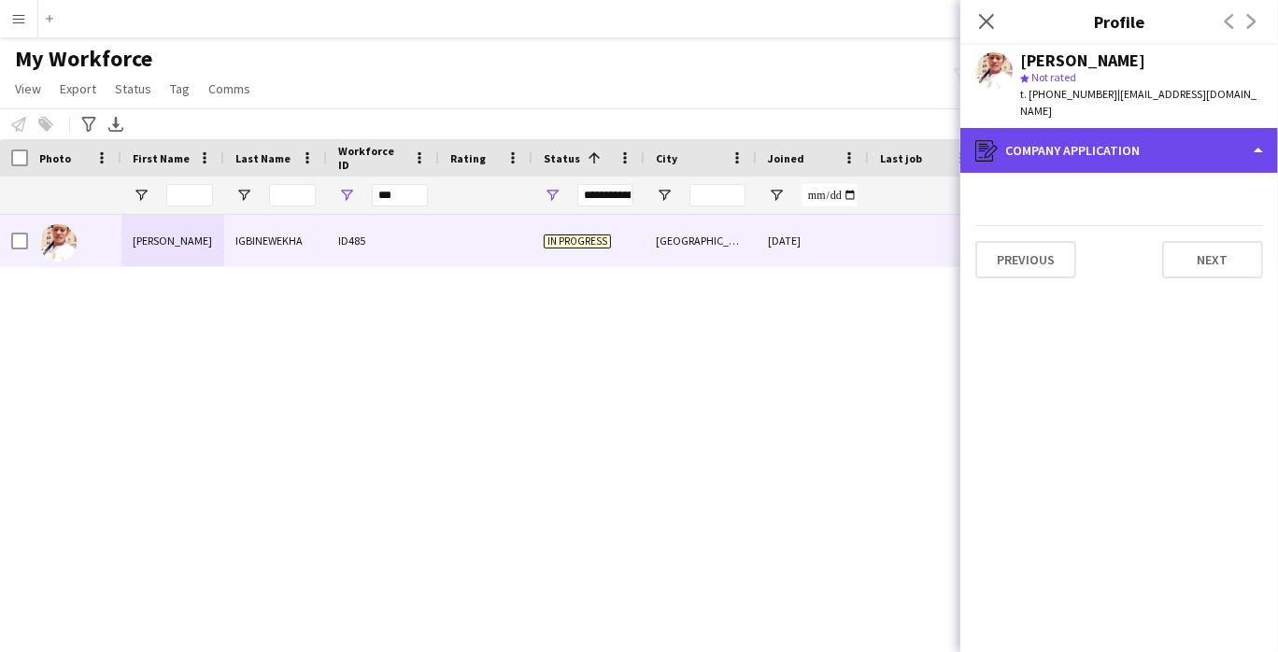
click at [851, 147] on div "register Company application" at bounding box center [1119, 150] width 318 height 45
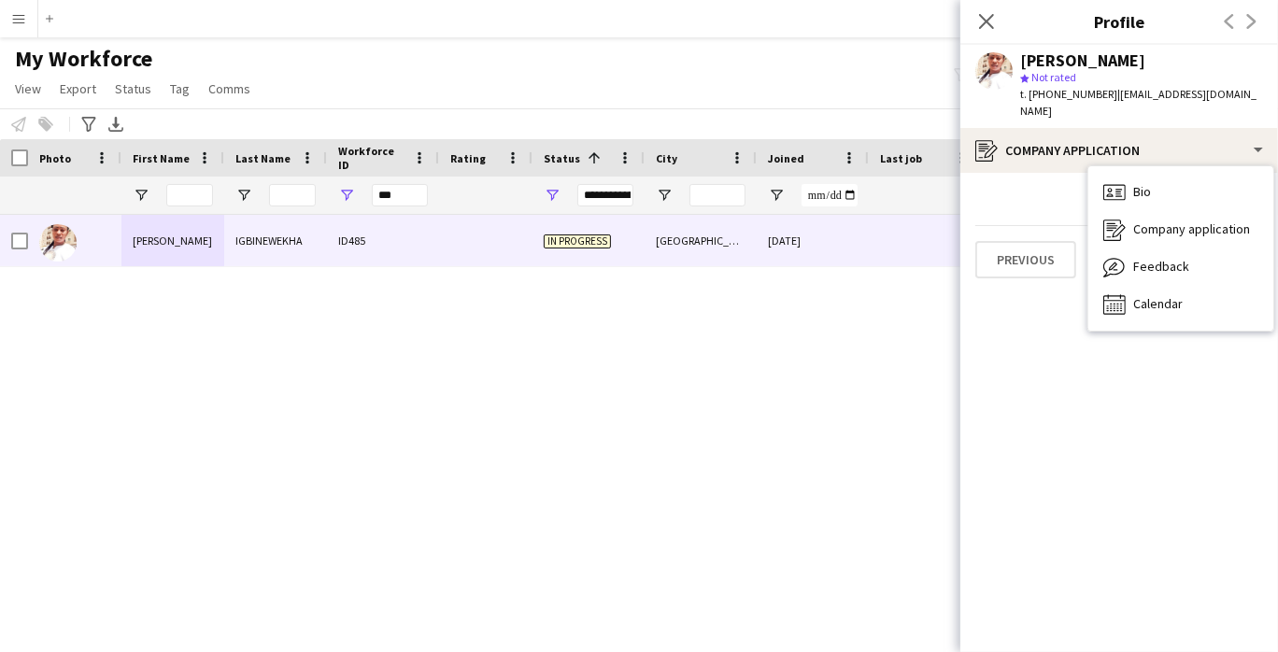
click at [851, 402] on app-crew-profile-application "Previous Next" at bounding box center [1119, 412] width 318 height 479
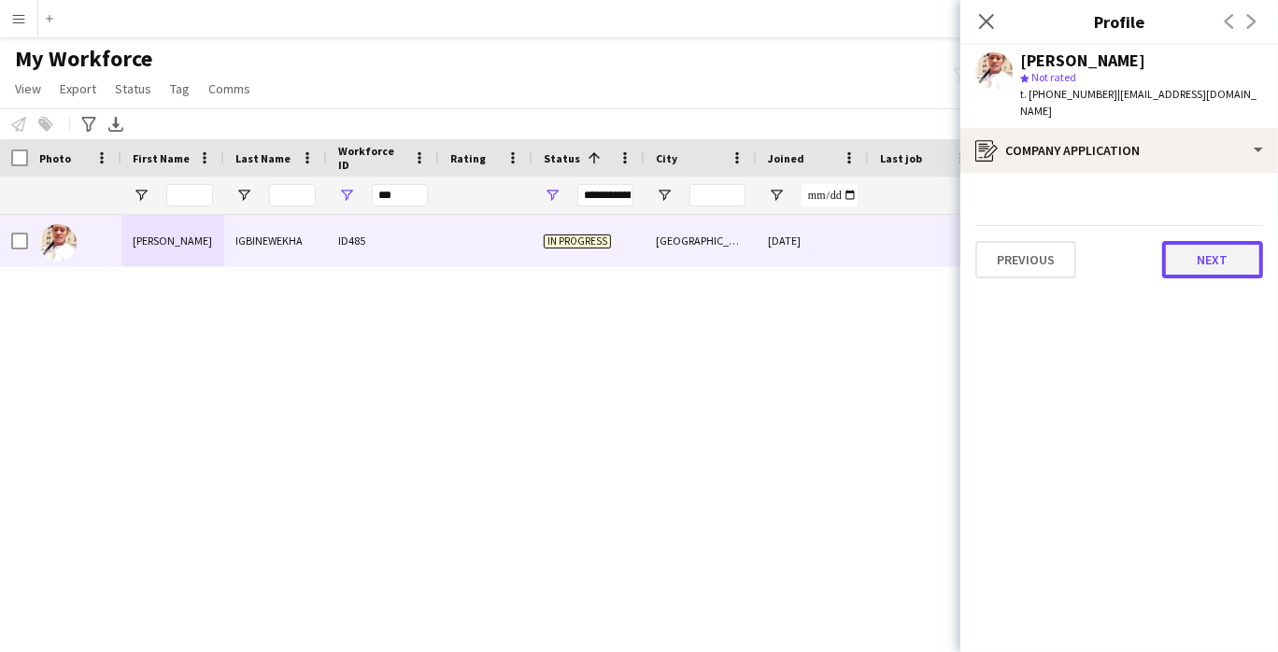
click at [851, 241] on button "Next" at bounding box center [1212, 259] width 101 height 37
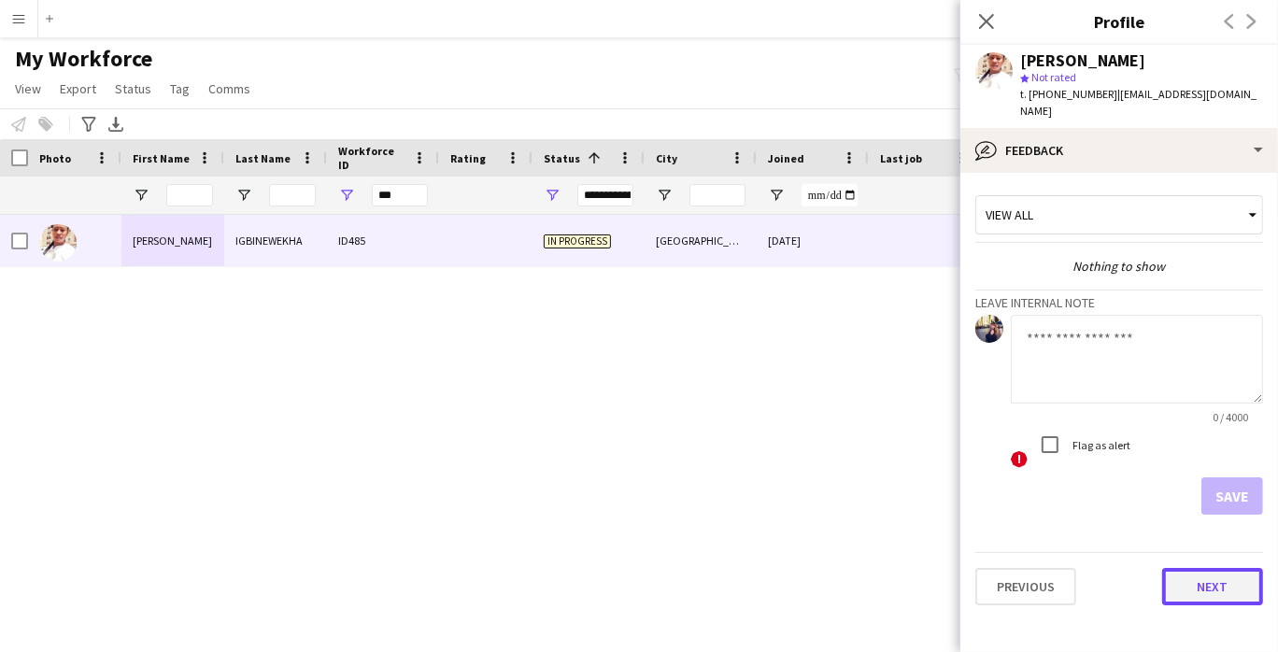
click at [851, 525] on button "Next" at bounding box center [1212, 586] width 101 height 37
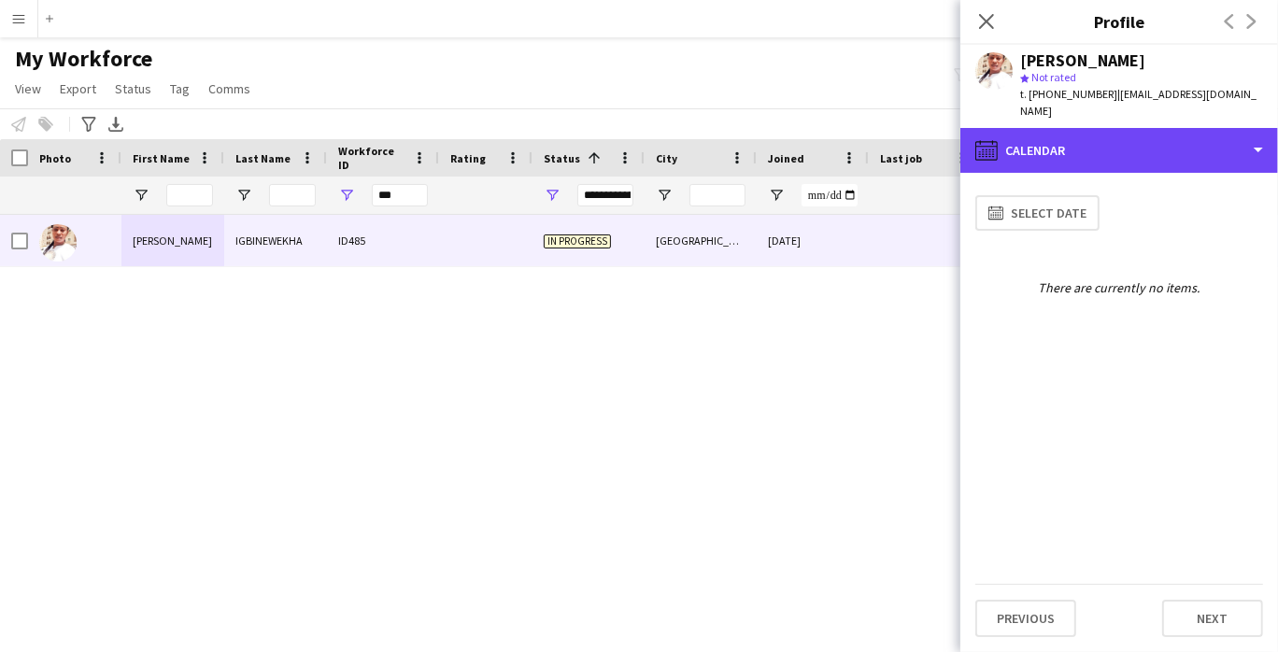
click at [851, 155] on div "calendar-full Calendar" at bounding box center [1119, 150] width 318 height 45
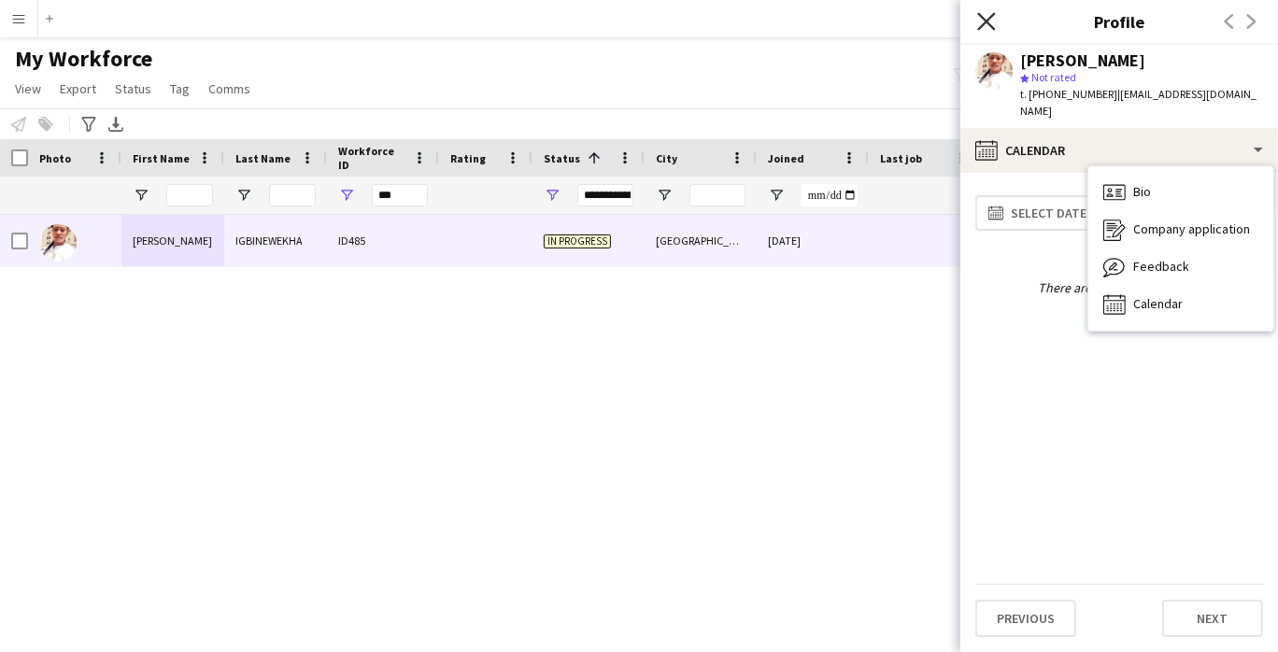
click at [851, 26] on icon at bounding box center [986, 21] width 18 height 18
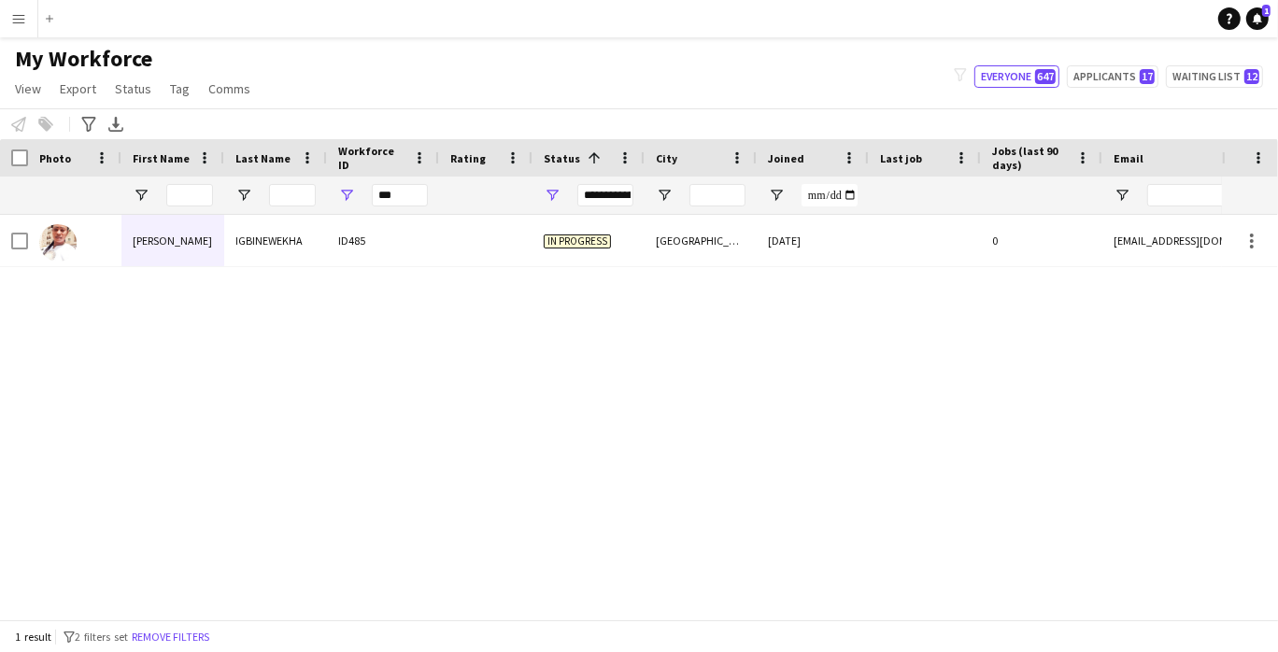
click at [567, 191] on div "**********" at bounding box center [588, 195] width 112 height 37
drag, startPoint x: 607, startPoint y: 193, endPoint x: 600, endPoint y: 201, distance: 9.9
click at [609, 192] on div "**********" at bounding box center [605, 195] width 56 height 22
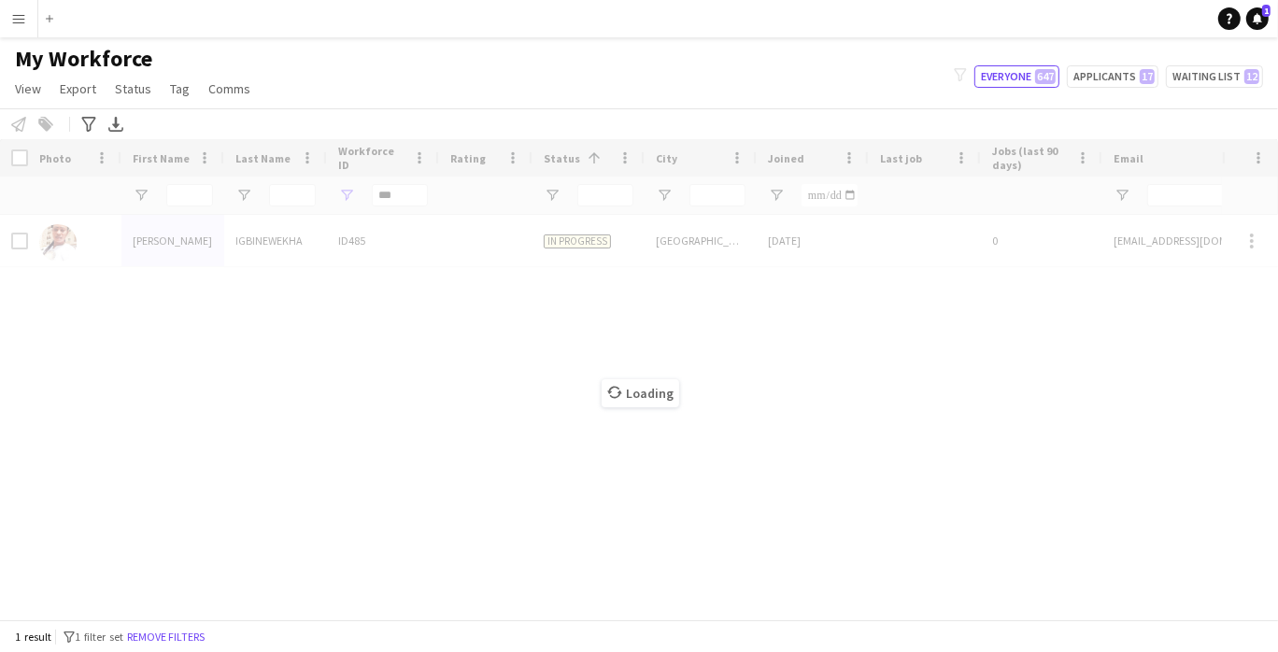
click at [427, 203] on div "Loading" at bounding box center [639, 379] width 1278 height 480
click at [402, 197] on input "***" at bounding box center [400, 195] width 56 height 22
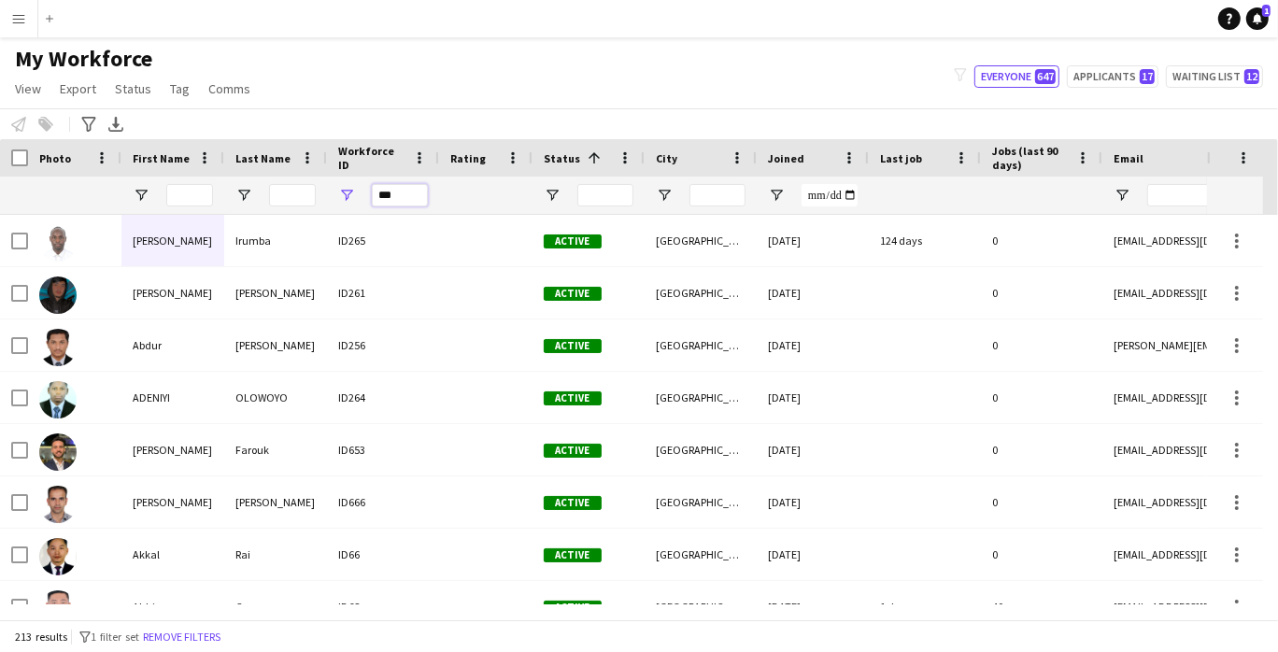
type input "***"
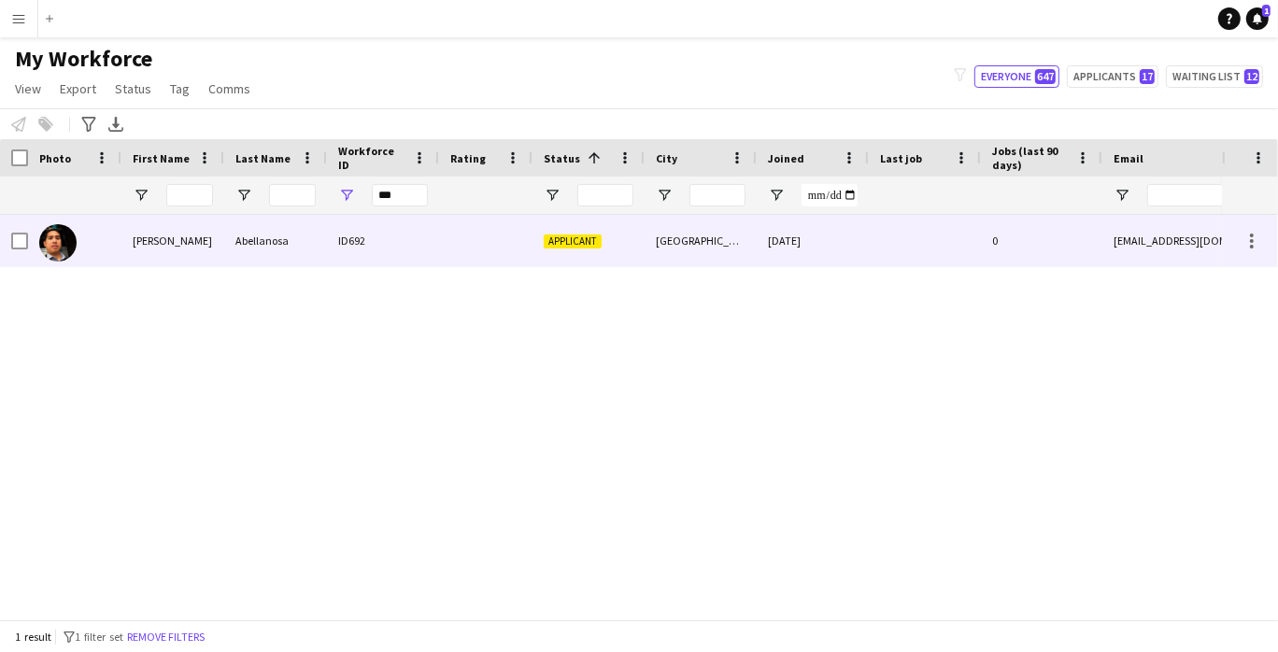
click at [406, 247] on div "ID692" at bounding box center [383, 240] width 112 height 51
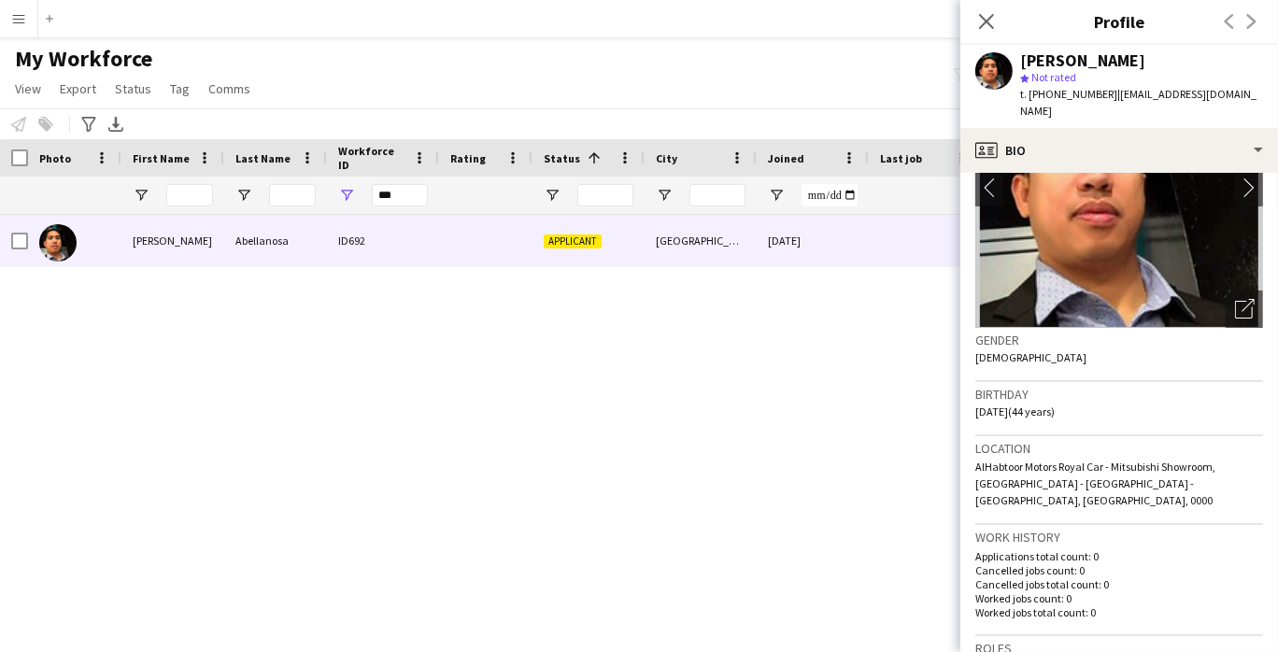
scroll to position [415, 0]
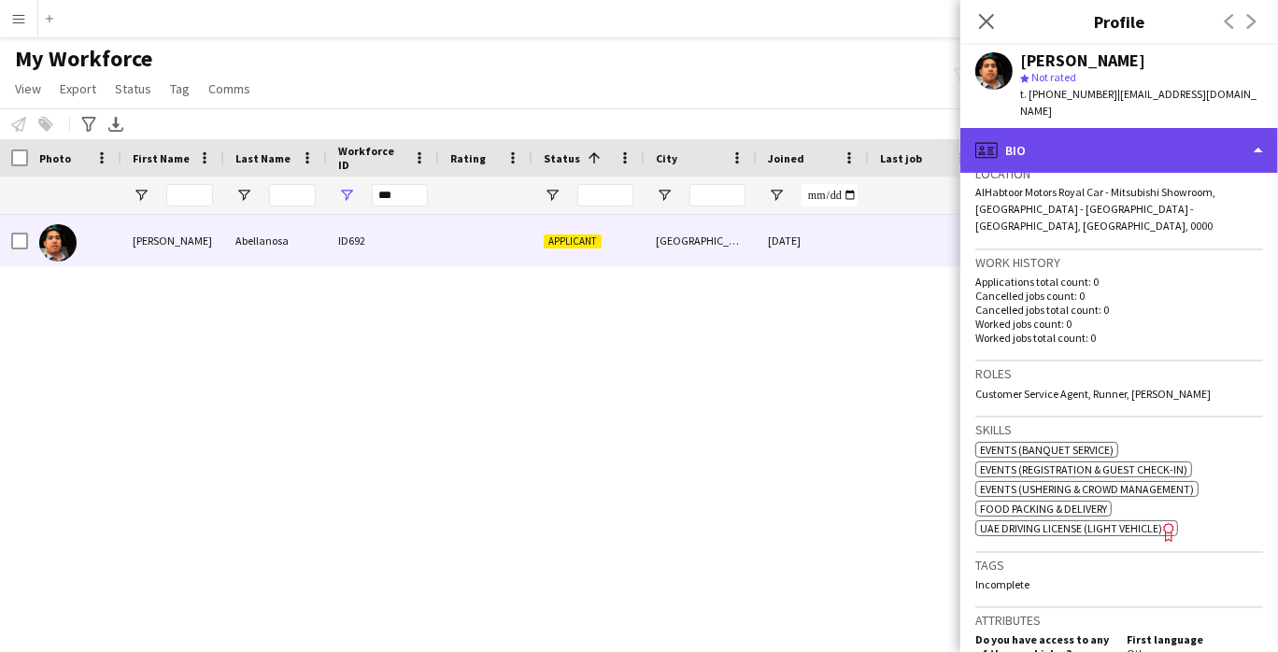
click at [851, 128] on div "profile Bio" at bounding box center [1119, 150] width 318 height 45
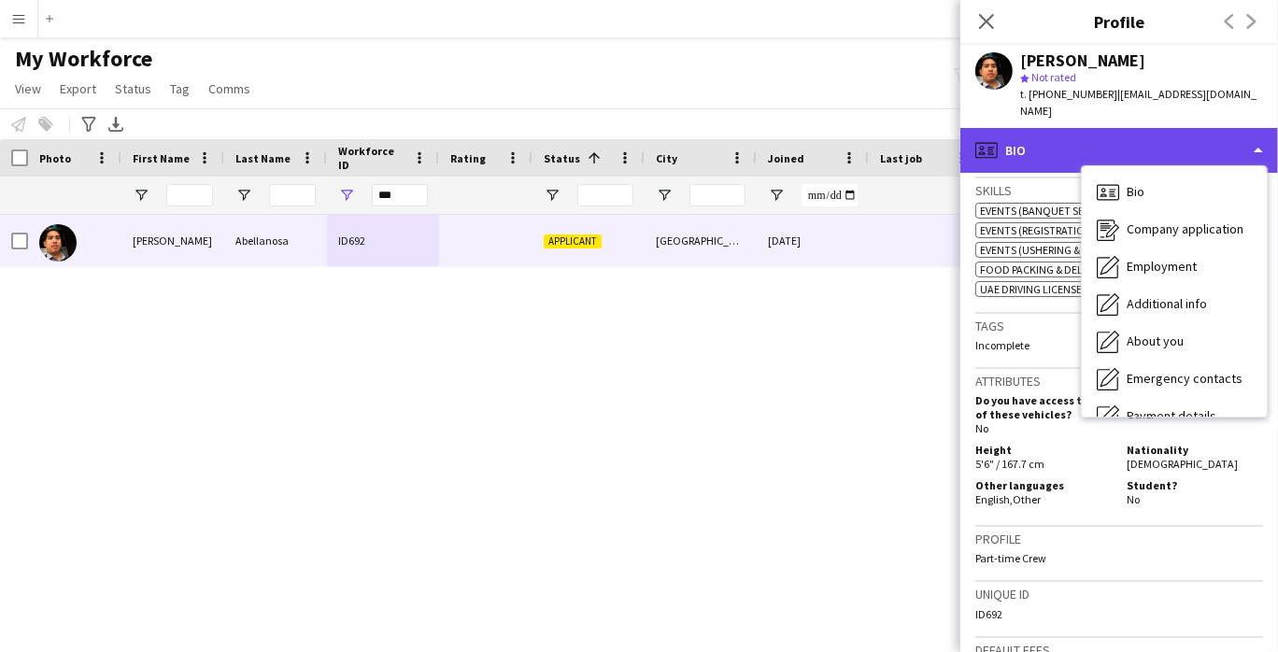
scroll to position [656, 0]
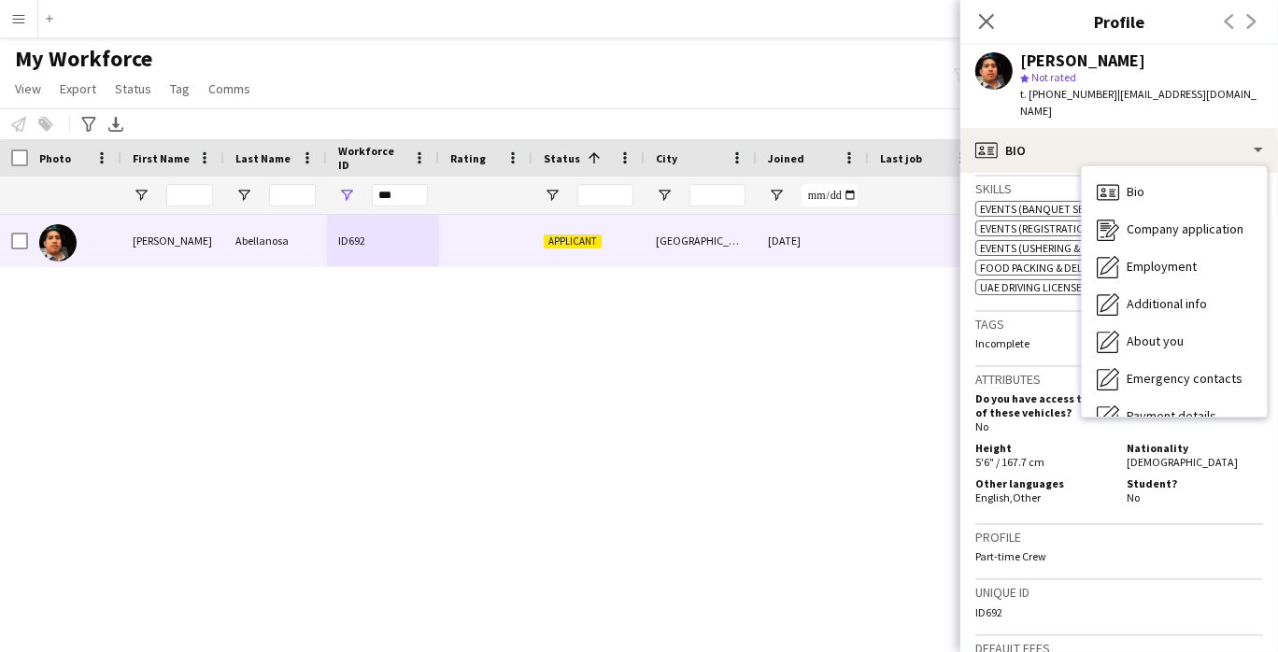
drag, startPoint x: 1188, startPoint y: 537, endPoint x: 1192, endPoint y: 546, distance: 10.1
click at [851, 525] on app-crew-profile-bio "chevron-left chevron-right Open photos pop-in Gender Male Birthday 10-06-1981 (…" at bounding box center [1119, 412] width 318 height 479
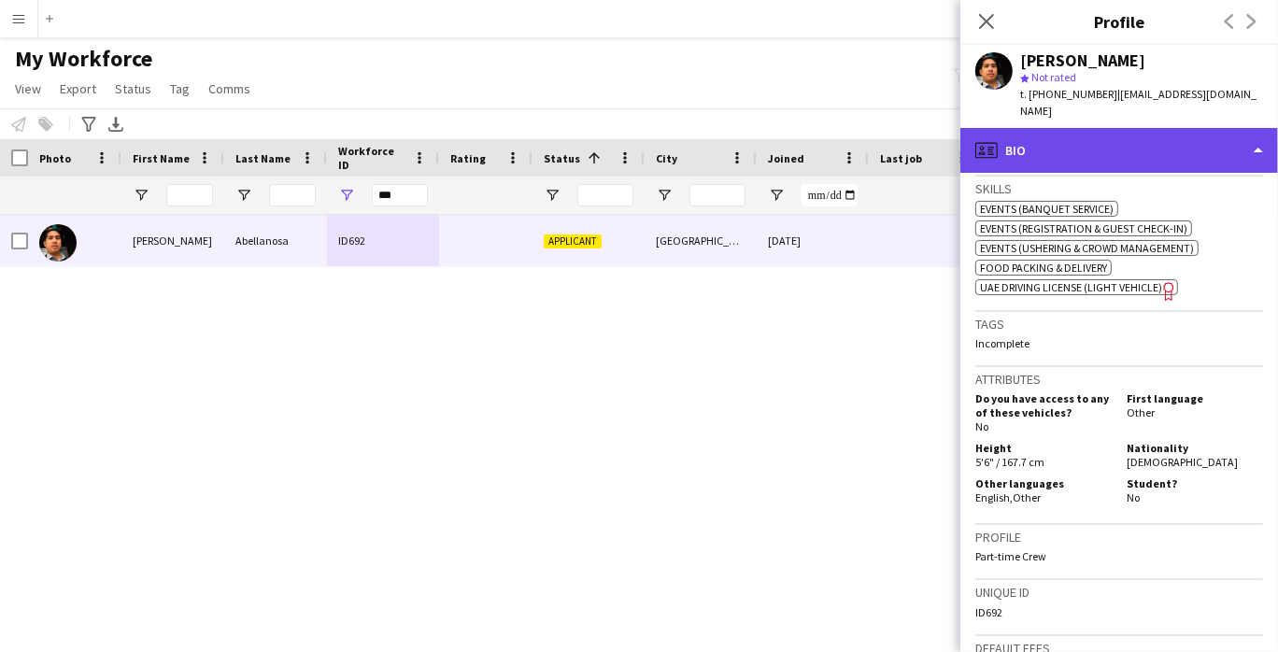
click at [851, 131] on div "profile Bio" at bounding box center [1119, 150] width 318 height 45
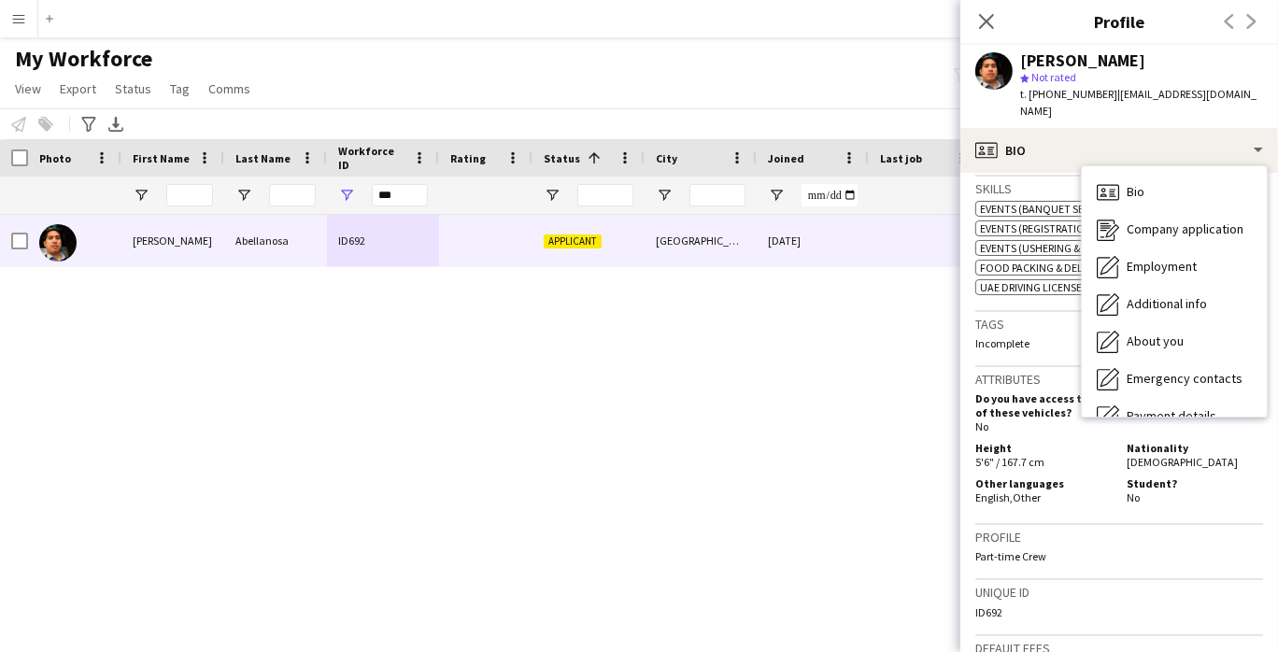
drag, startPoint x: 251, startPoint y: 333, endPoint x: 239, endPoint y: 332, distance: 12.3
click at [249, 333] on div "Richard Abellanosa ID692 Applicant Abu Dhabi 13-08-2025 0 r.abellanosa2020@gmai…" at bounding box center [611, 409] width 1222 height 389
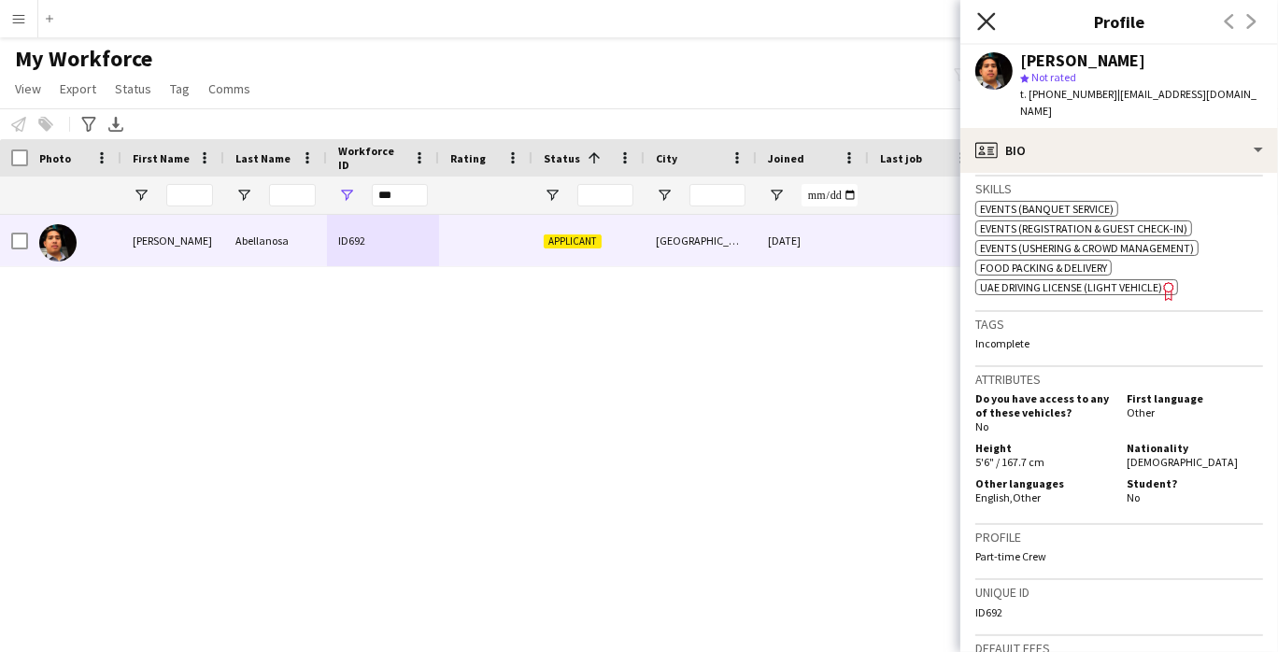
click at [851, 26] on icon "Close pop-in" at bounding box center [986, 21] width 18 height 18
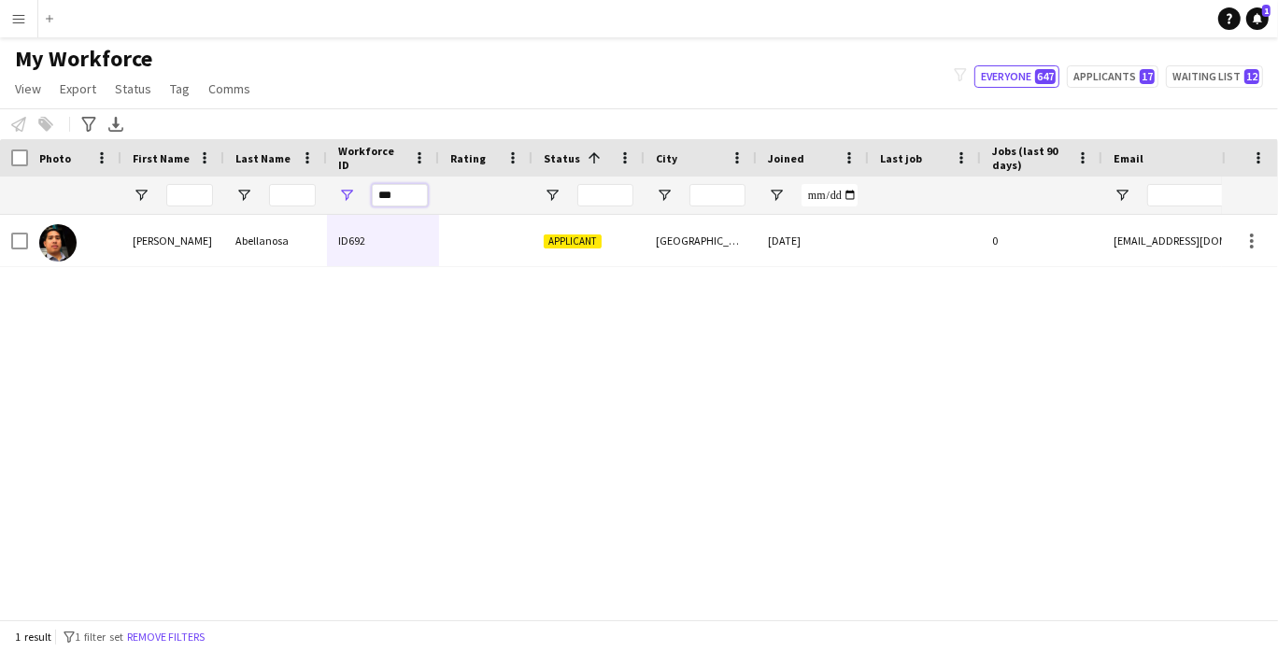
click at [390, 191] on input "***" at bounding box center [400, 195] width 56 height 22
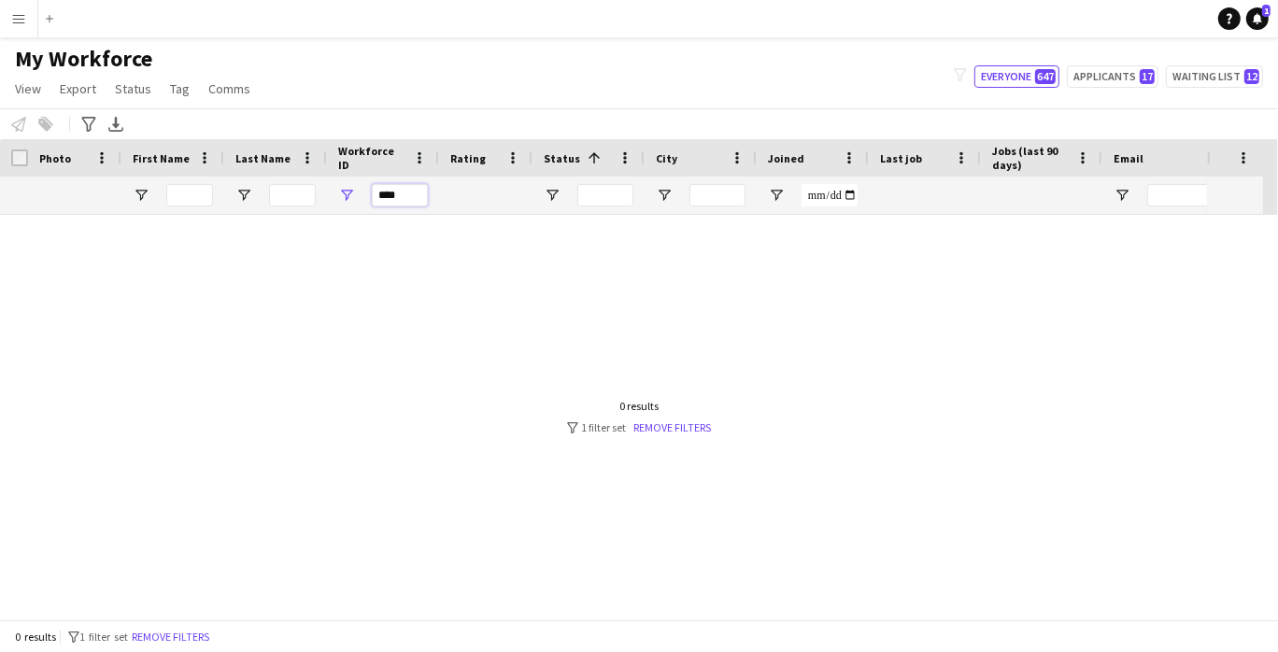
scroll to position [0, 0]
type input "***"
